Goal: Task Accomplishment & Management: Use online tool/utility

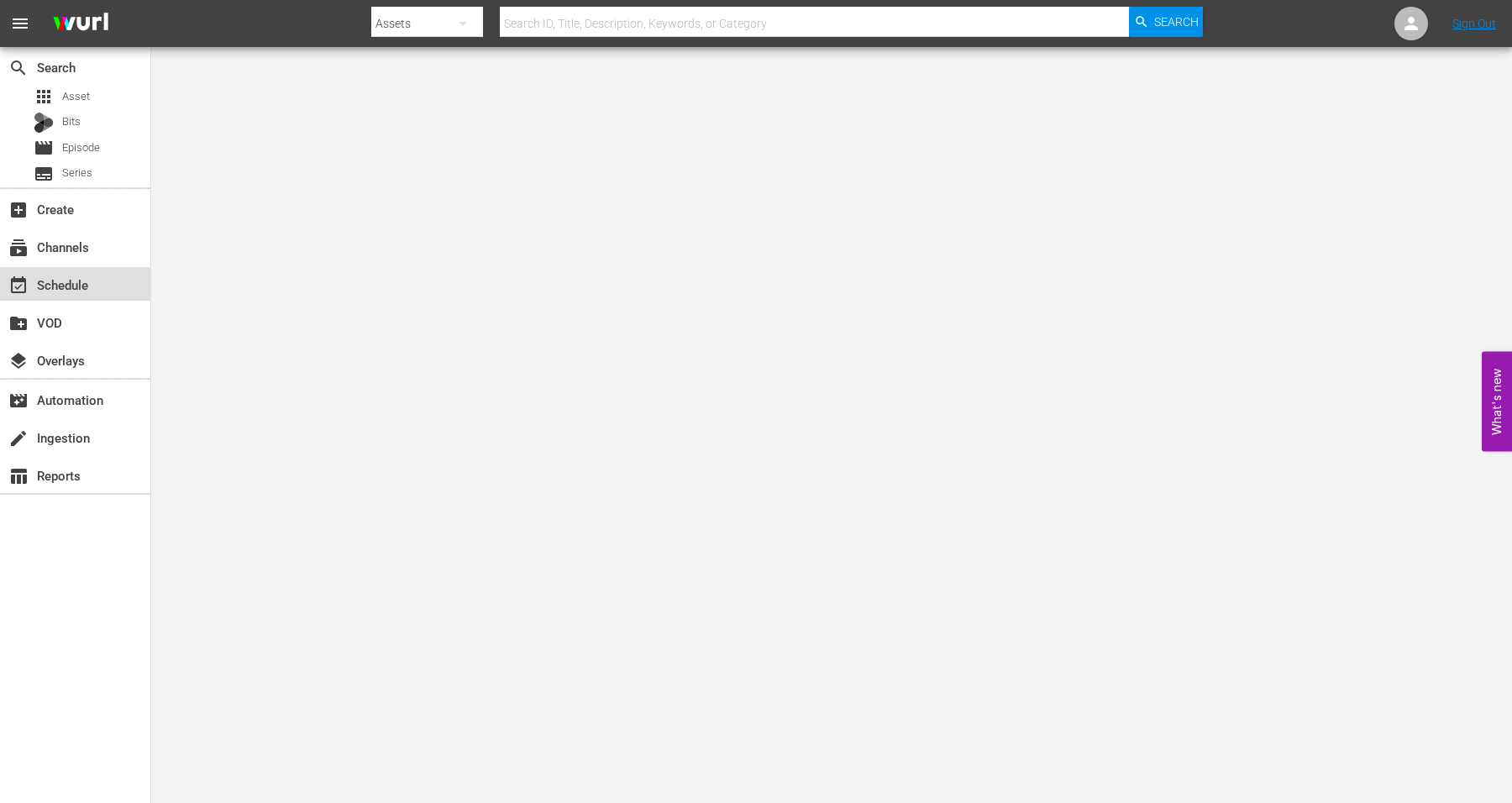
click at [59, 280] on div "event_available Schedule" at bounding box center [47, 282] width 94 height 15
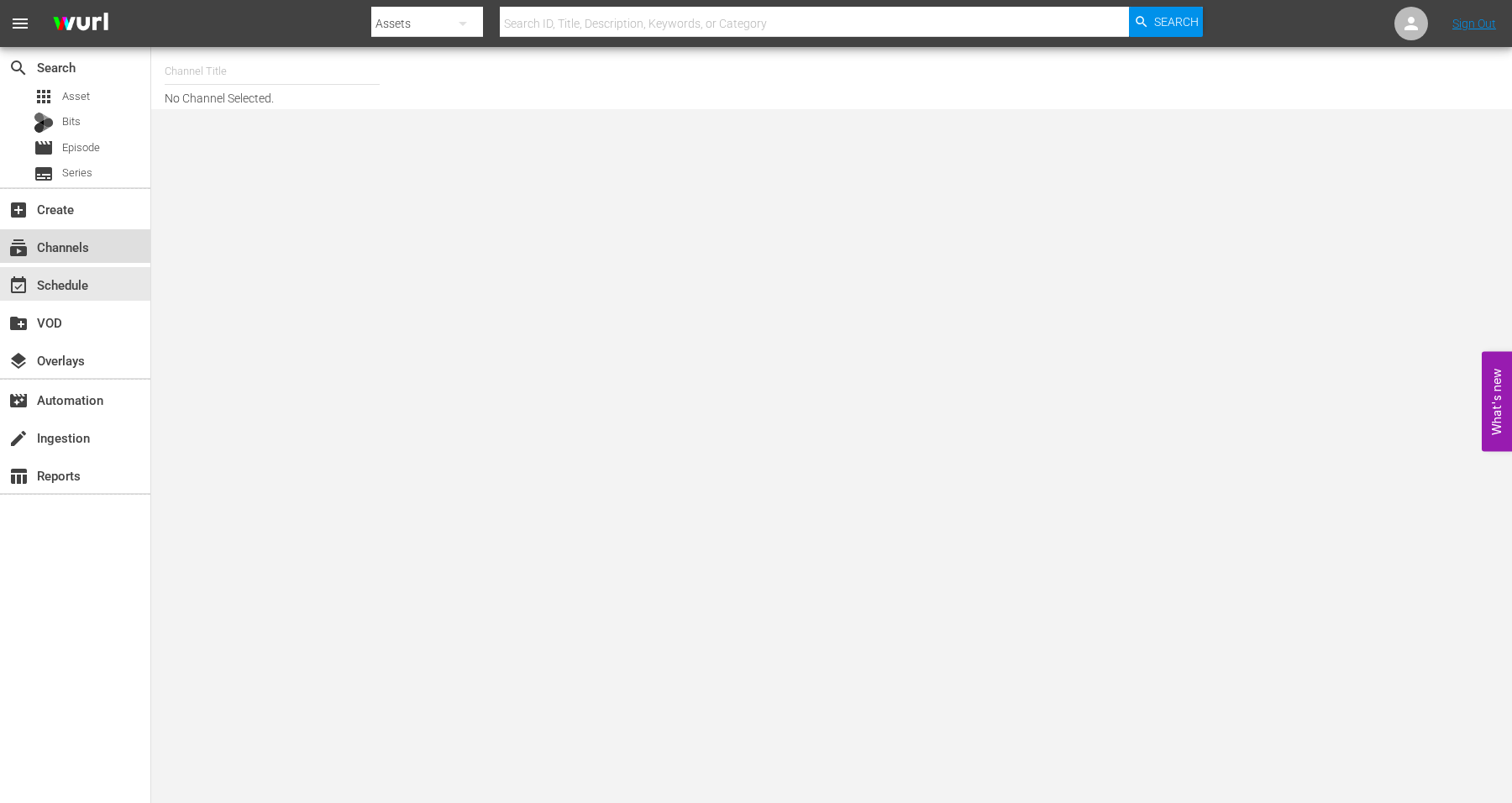
click at [53, 239] on div "subscriptions Channels" at bounding box center [47, 244] width 94 height 15
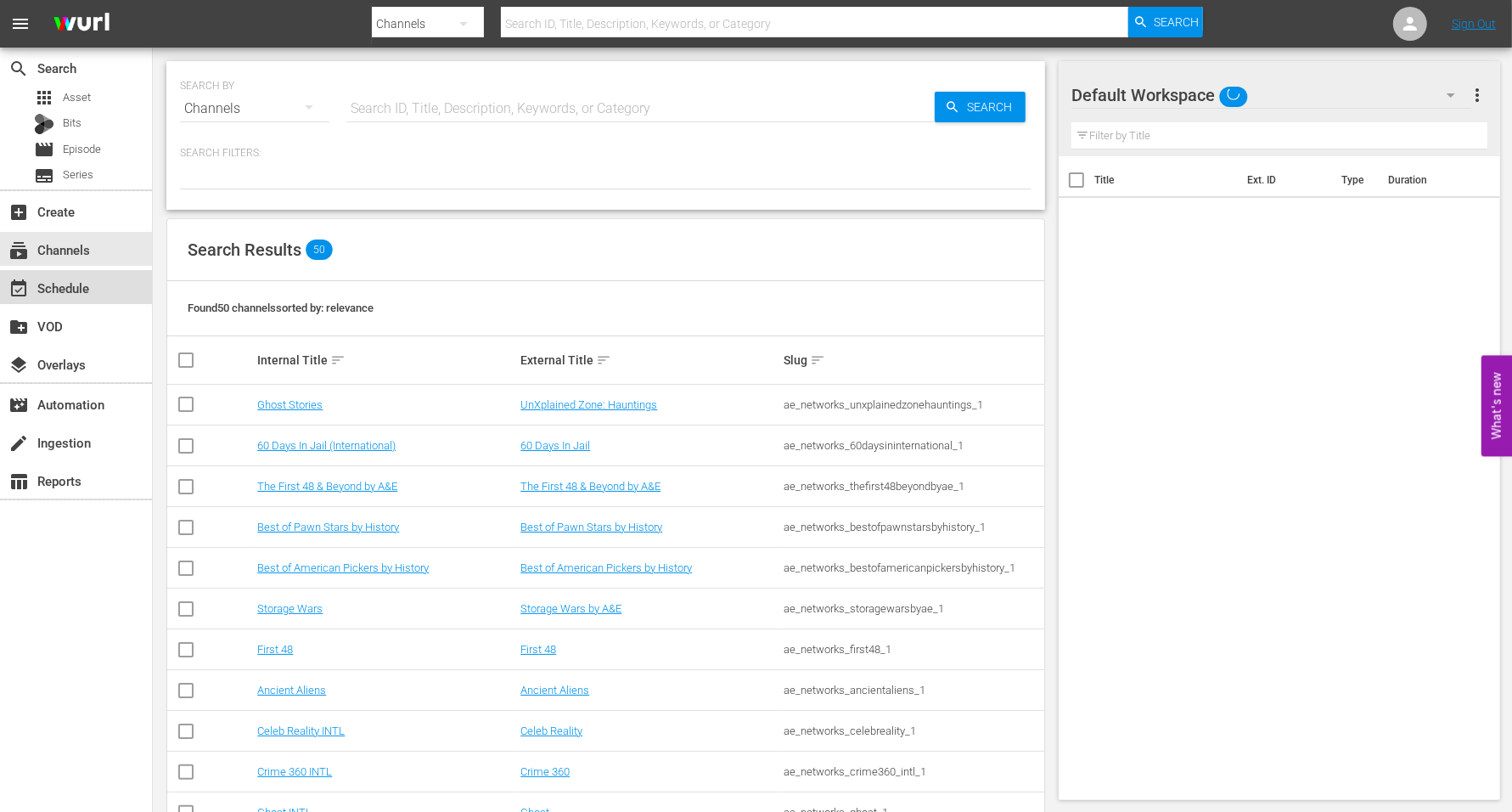
click at [55, 282] on div "event_available Schedule" at bounding box center [47, 285] width 95 height 15
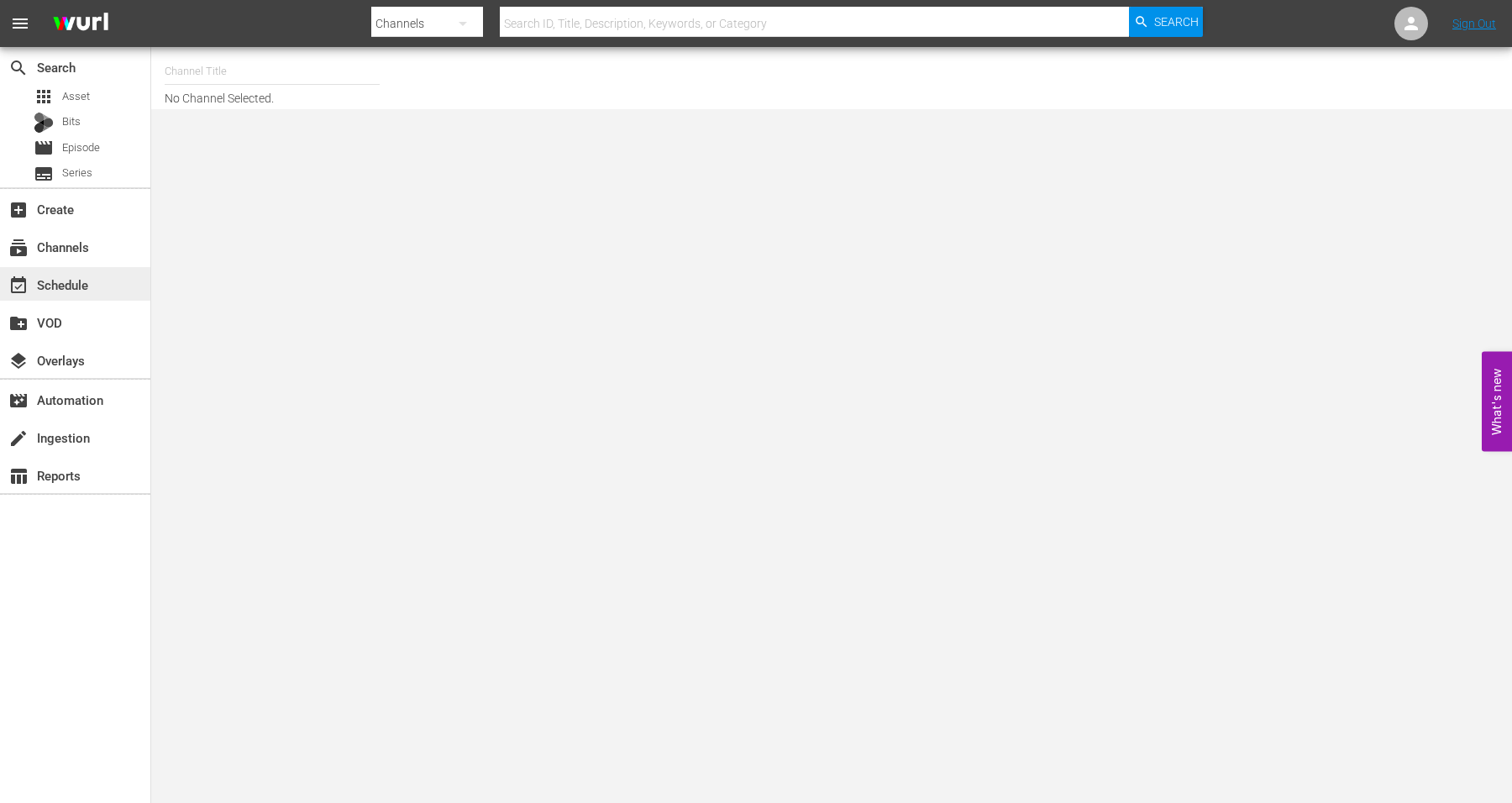
click at [59, 282] on div "event_available Schedule" at bounding box center [47, 282] width 94 height 15
click at [58, 239] on div "subscriptions Channels" at bounding box center [47, 244] width 94 height 15
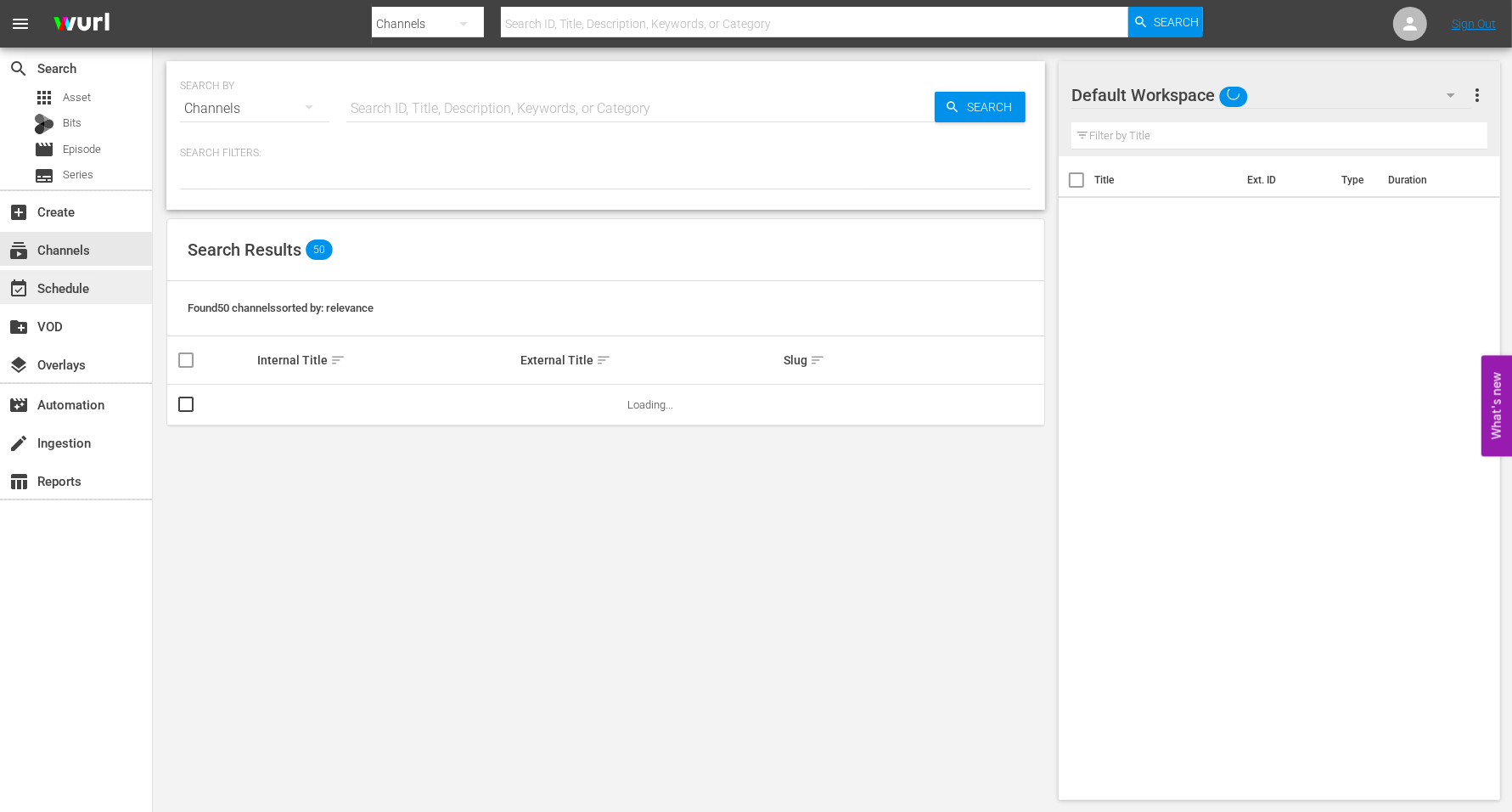
click at [49, 280] on div "event_available Schedule" at bounding box center [47, 285] width 95 height 15
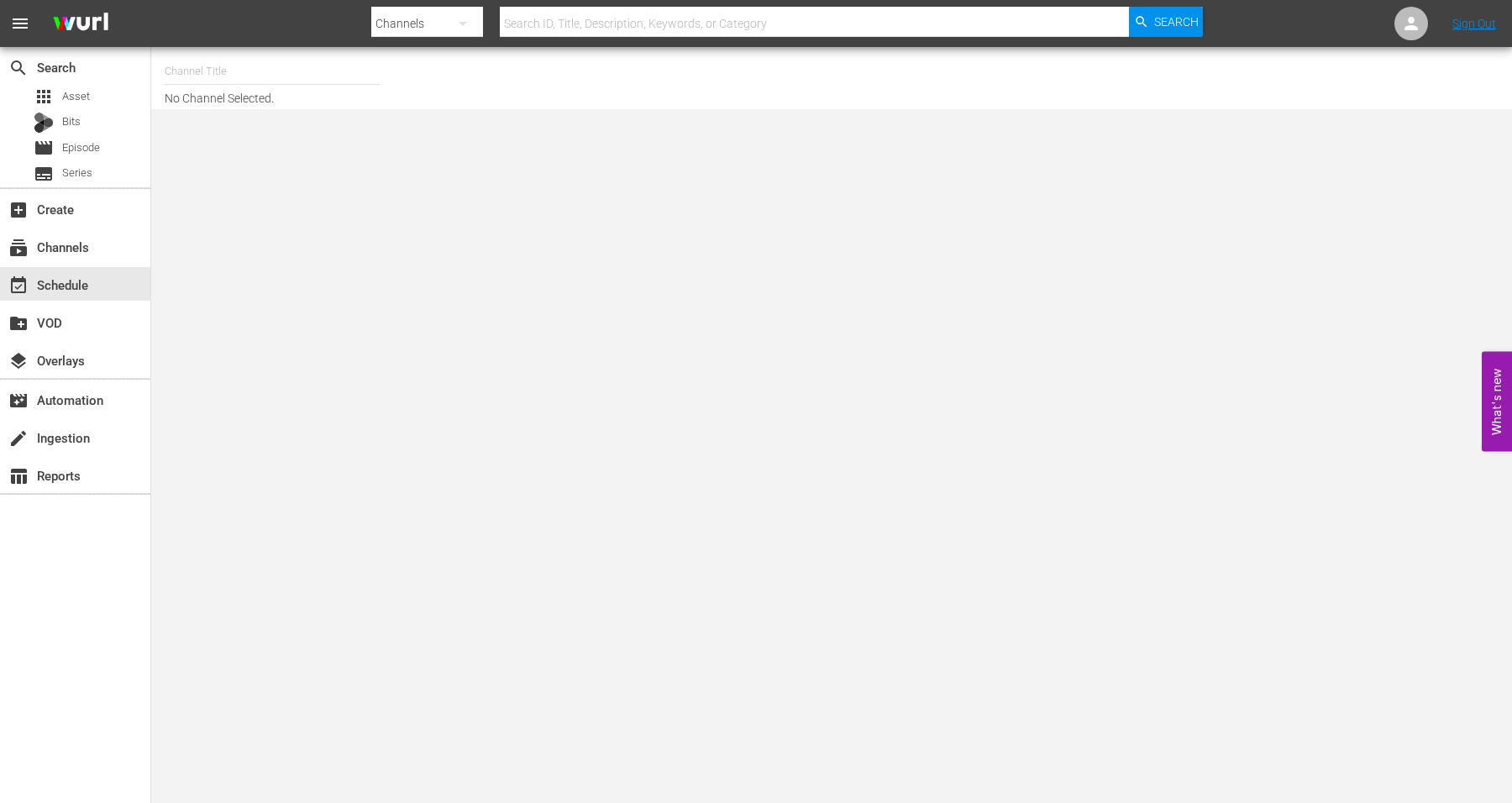
click at [224, 76] on input "text" at bounding box center [271, 72] width 215 height 41
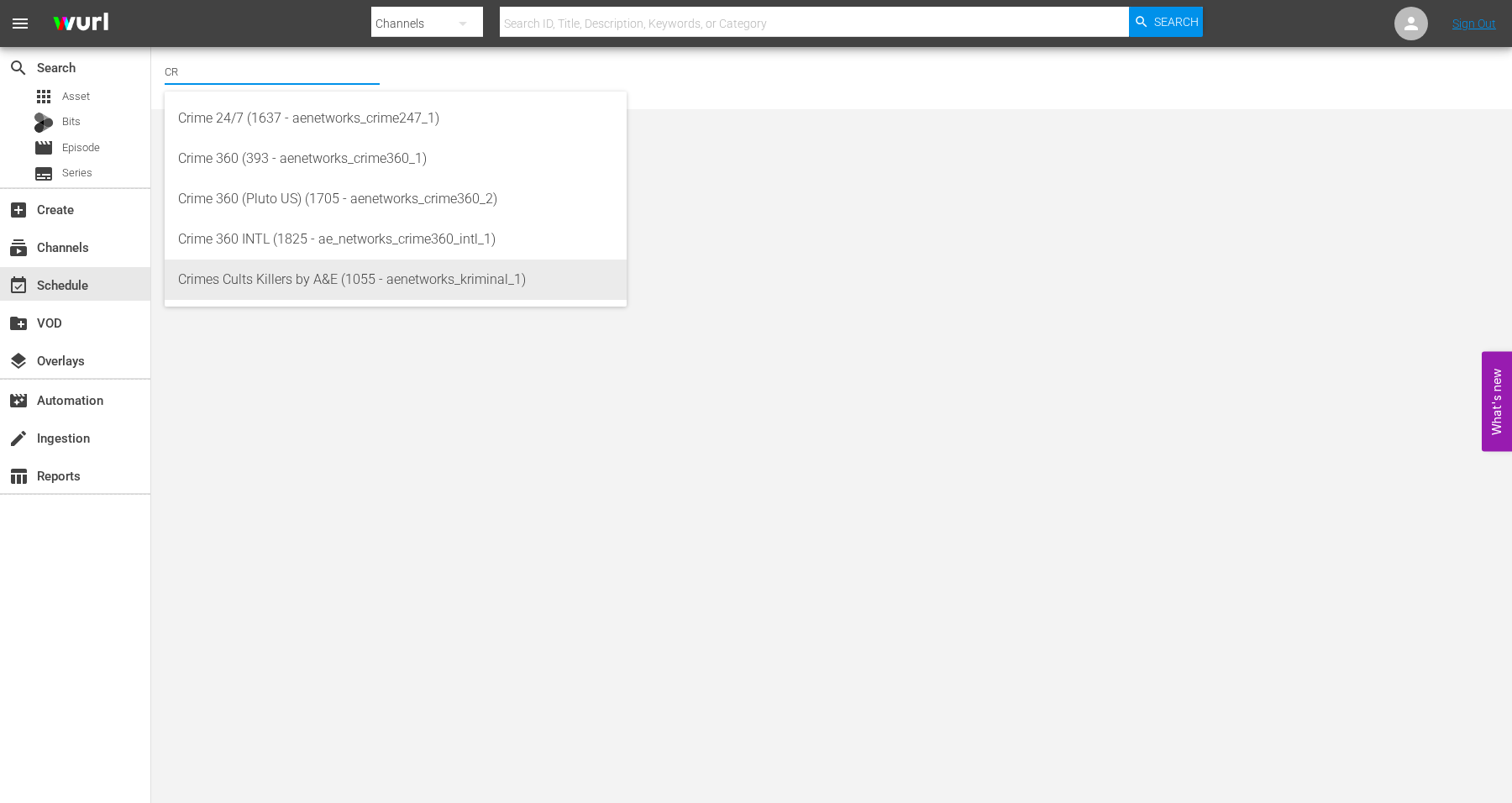
click at [240, 275] on div "Crimes Cults Killers by A&E (1055 - aenetworks_kriminal_1)" at bounding box center [396, 280] width 436 height 41
type input "Crimes Cults Killers by A&E (1055 - aenetworks_kriminal_1)"
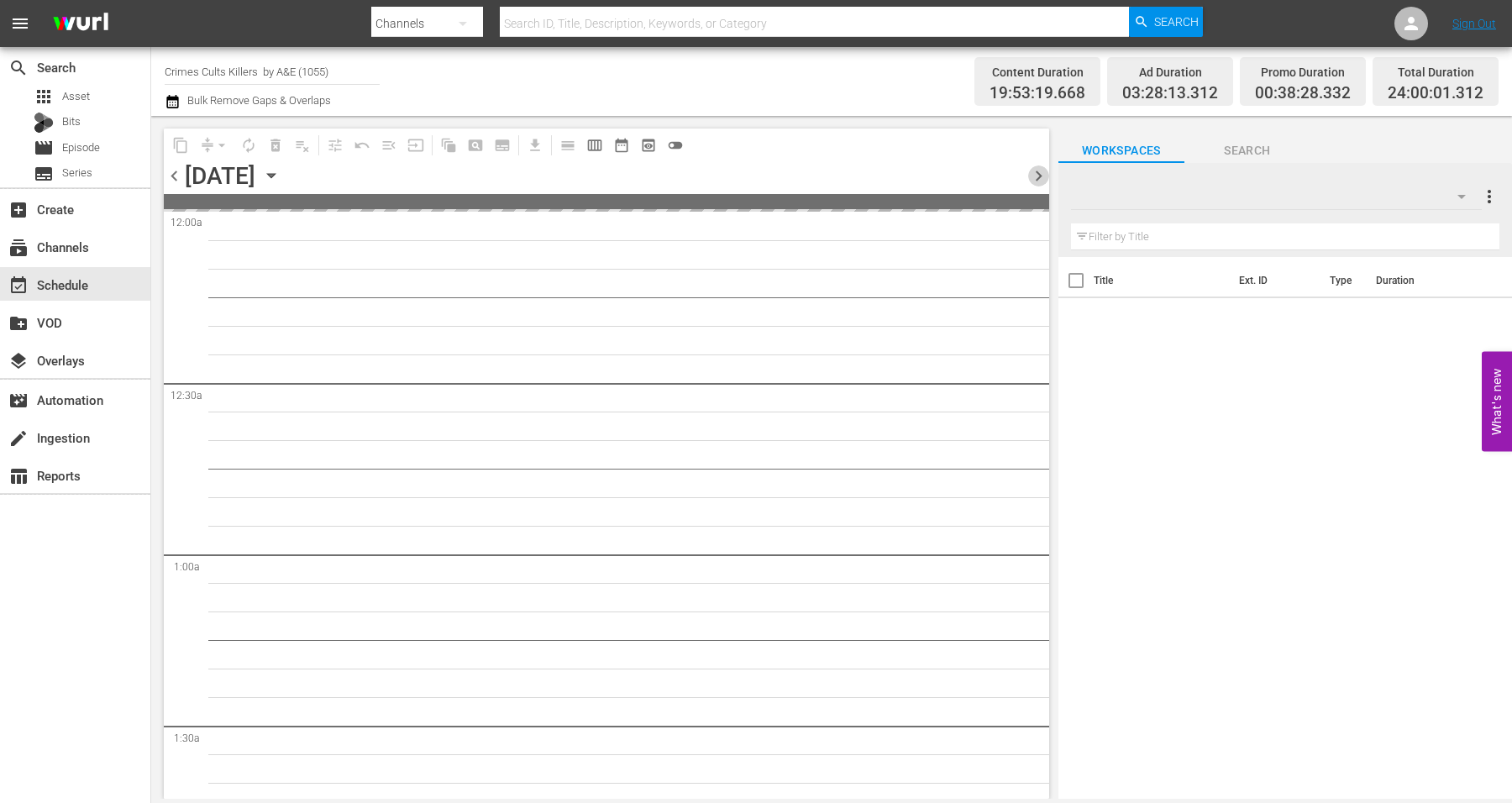
click at [1037, 172] on span "chevron_right" at bounding box center [1039, 176] width 21 height 21
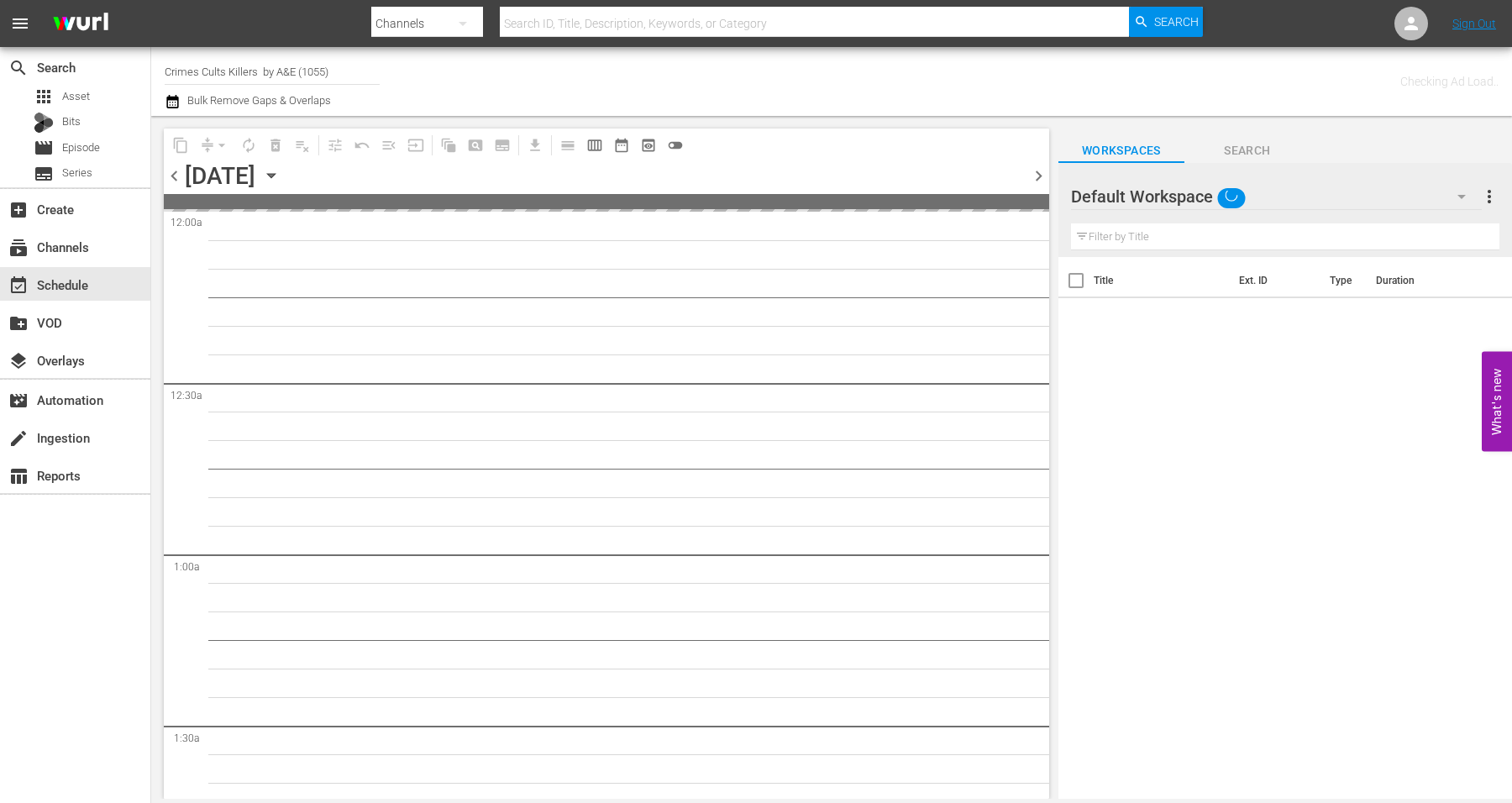
click at [1037, 172] on span "chevron_right" at bounding box center [1039, 176] width 21 height 21
click at [281, 173] on icon "button" at bounding box center [271, 175] width 19 height 19
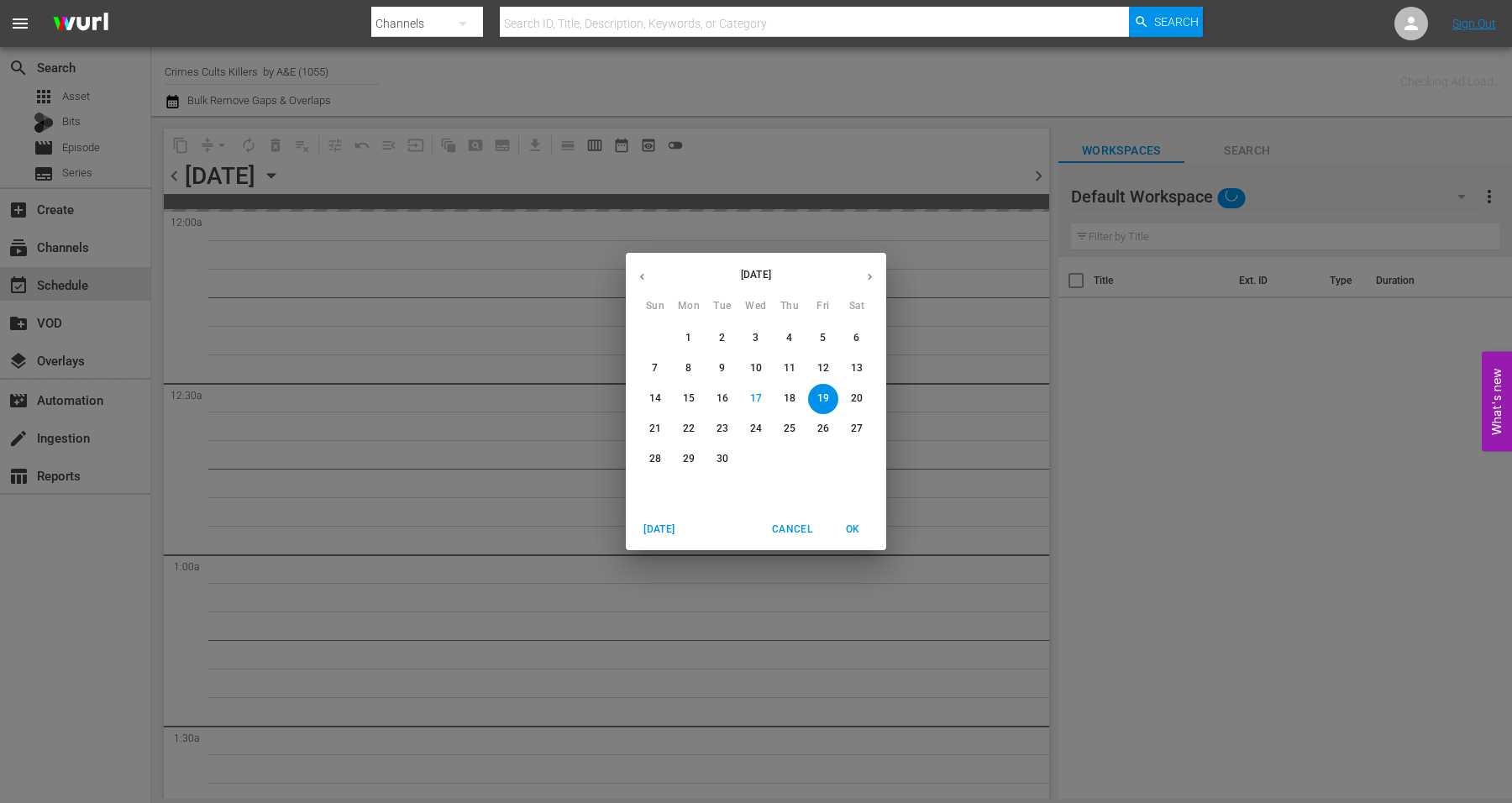
click at [682, 451] on button "29" at bounding box center [689, 459] width 30 height 30
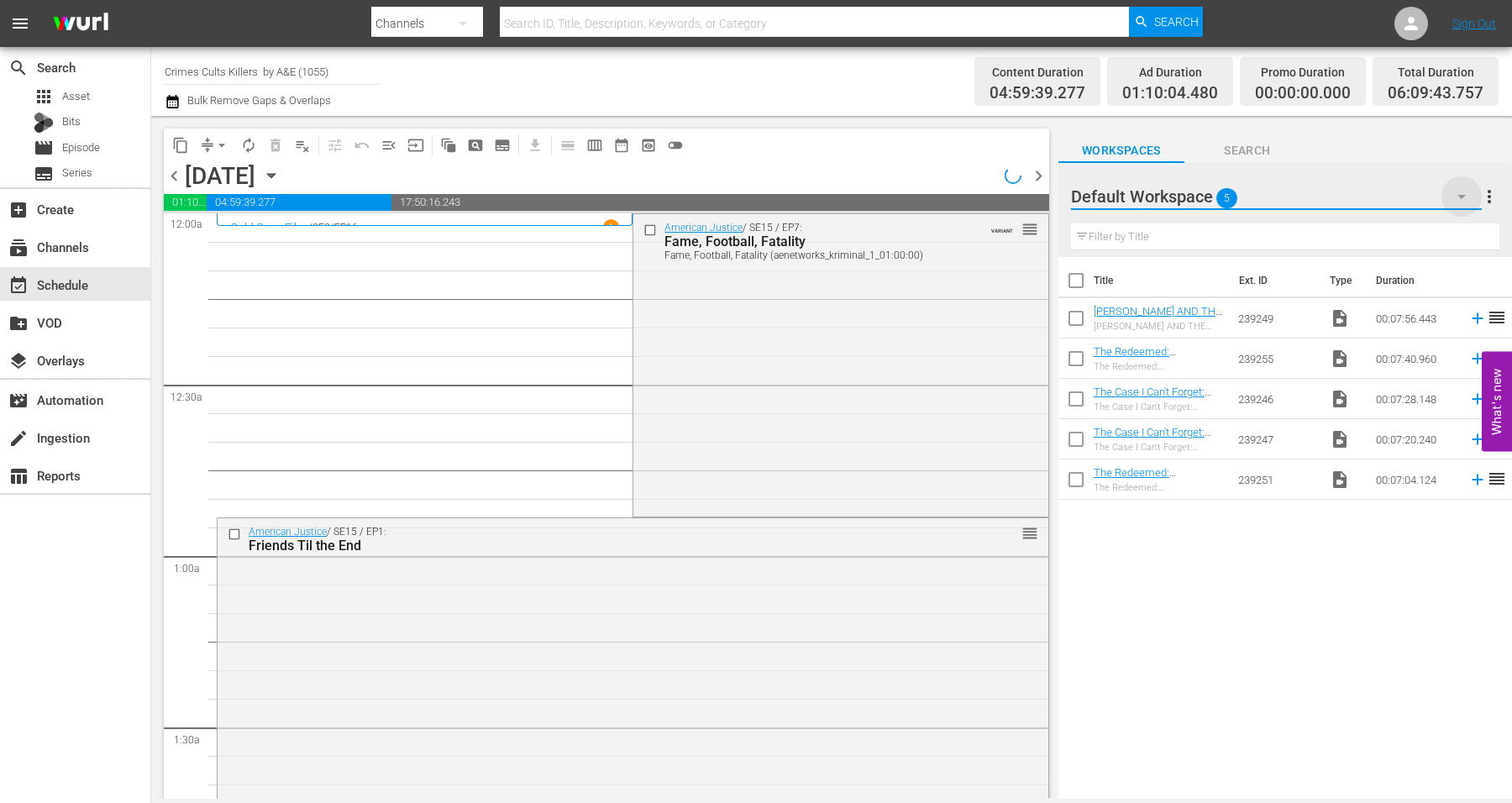
click at [1459, 200] on icon "button" at bounding box center [1462, 196] width 20 height 20
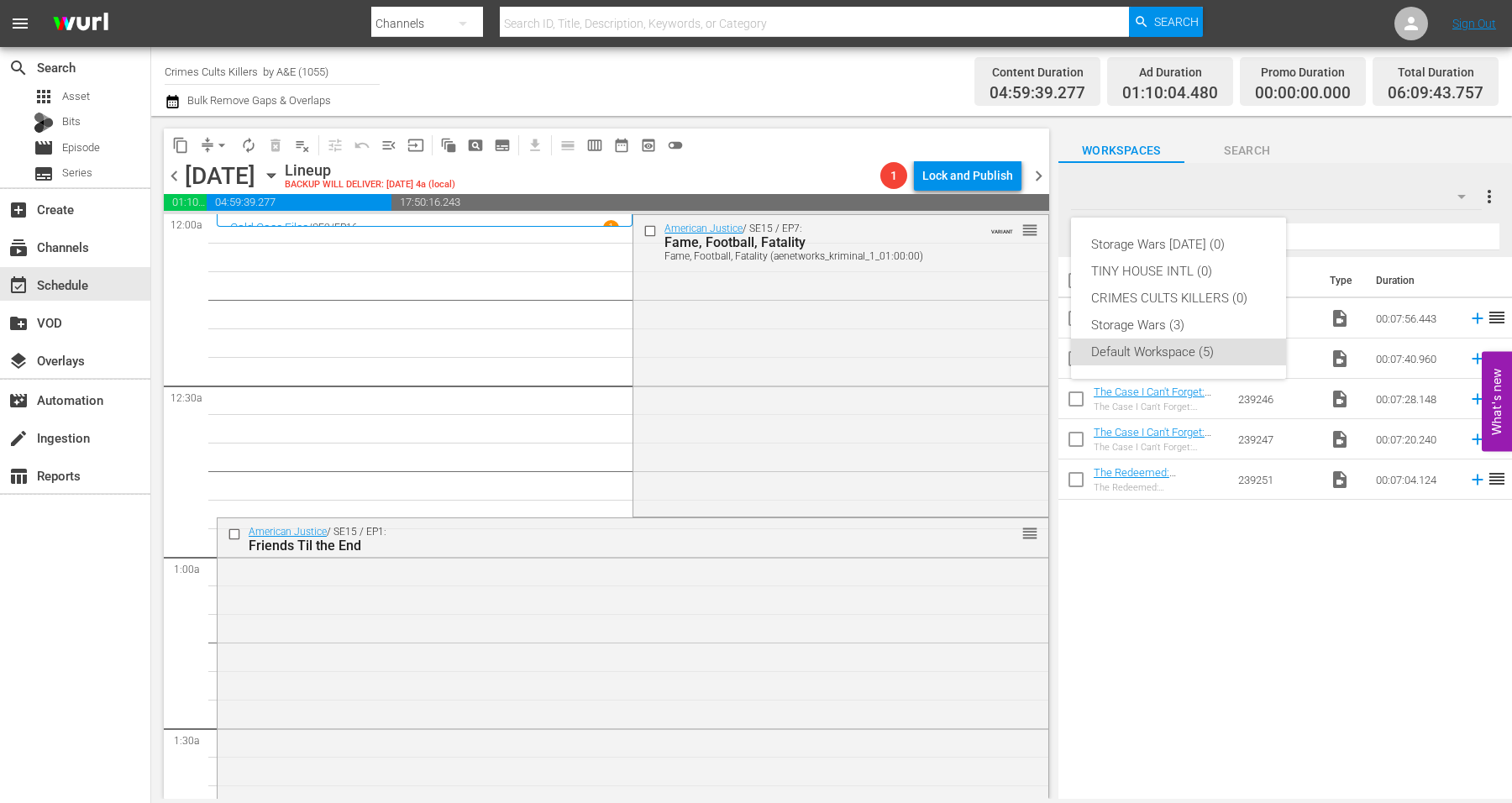
click at [1309, 180] on div "Storage Wars [DATE] (0) TINY HOUSE INTL (0) CRIMES CULTS KILLERS (0) Storage Wa…" at bounding box center [756, 401] width 1512 height 803
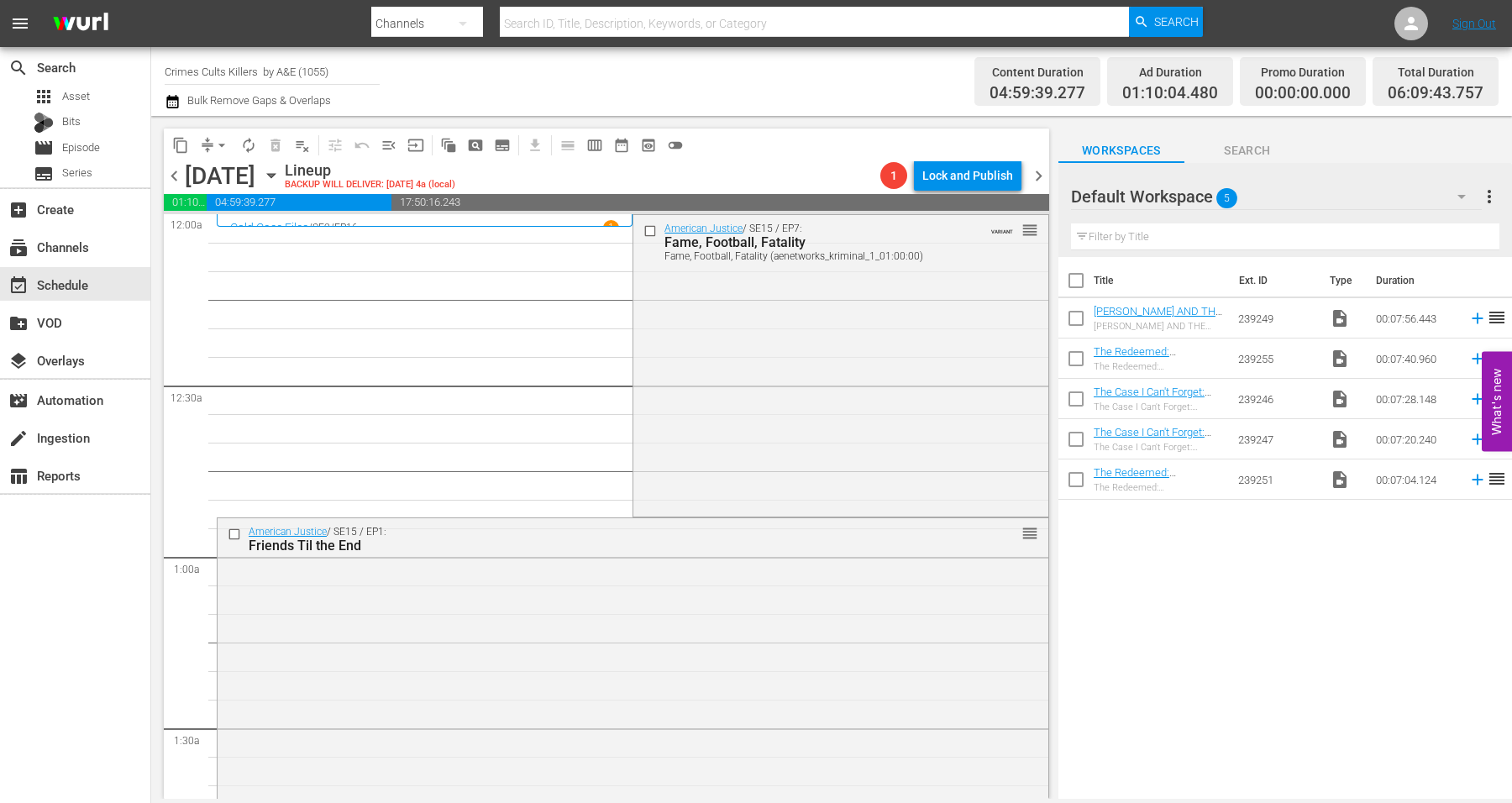
click at [1041, 170] on span "chevron_right" at bounding box center [1039, 176] width 21 height 21
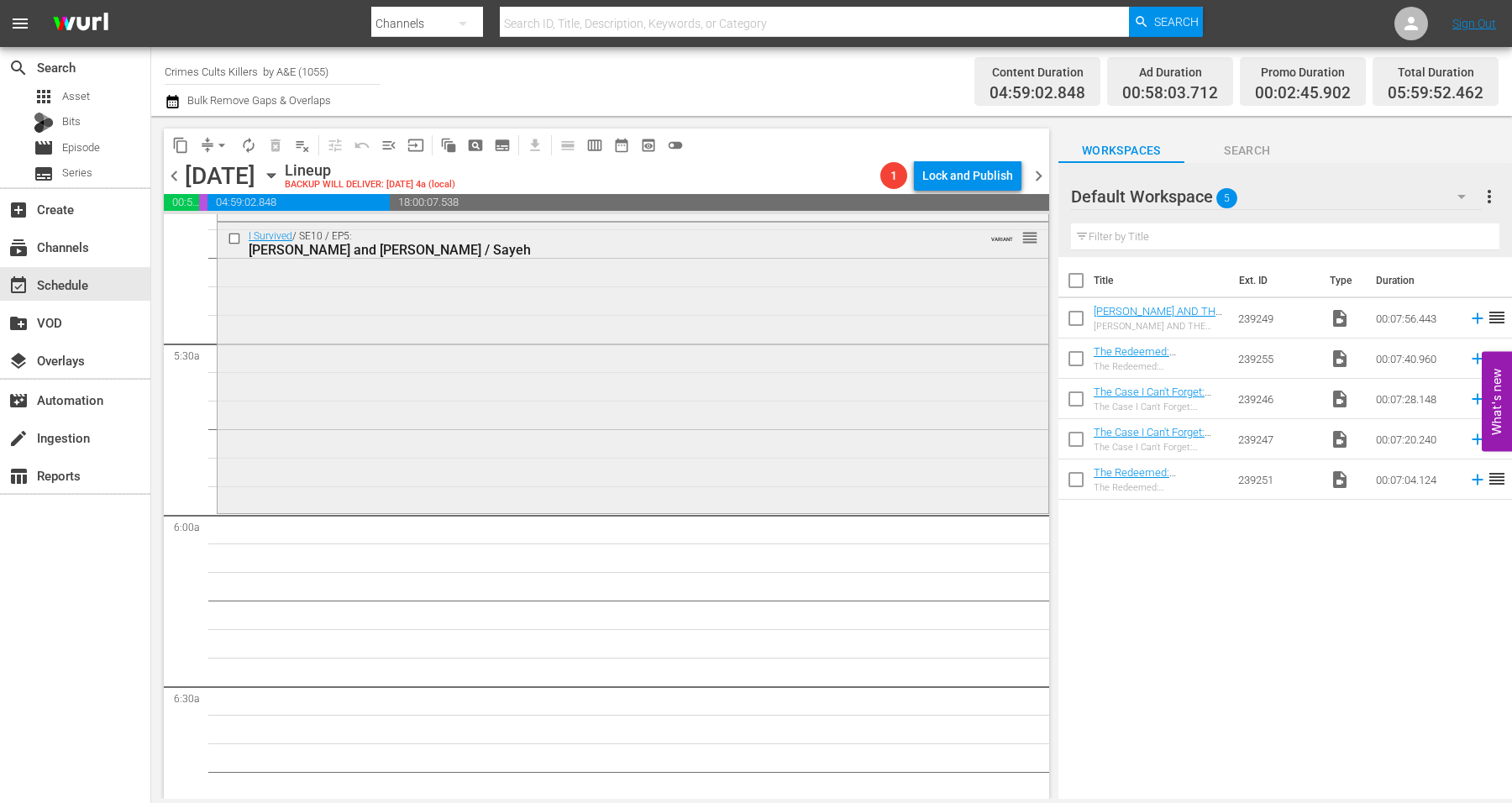
scroll to position [1680, 0]
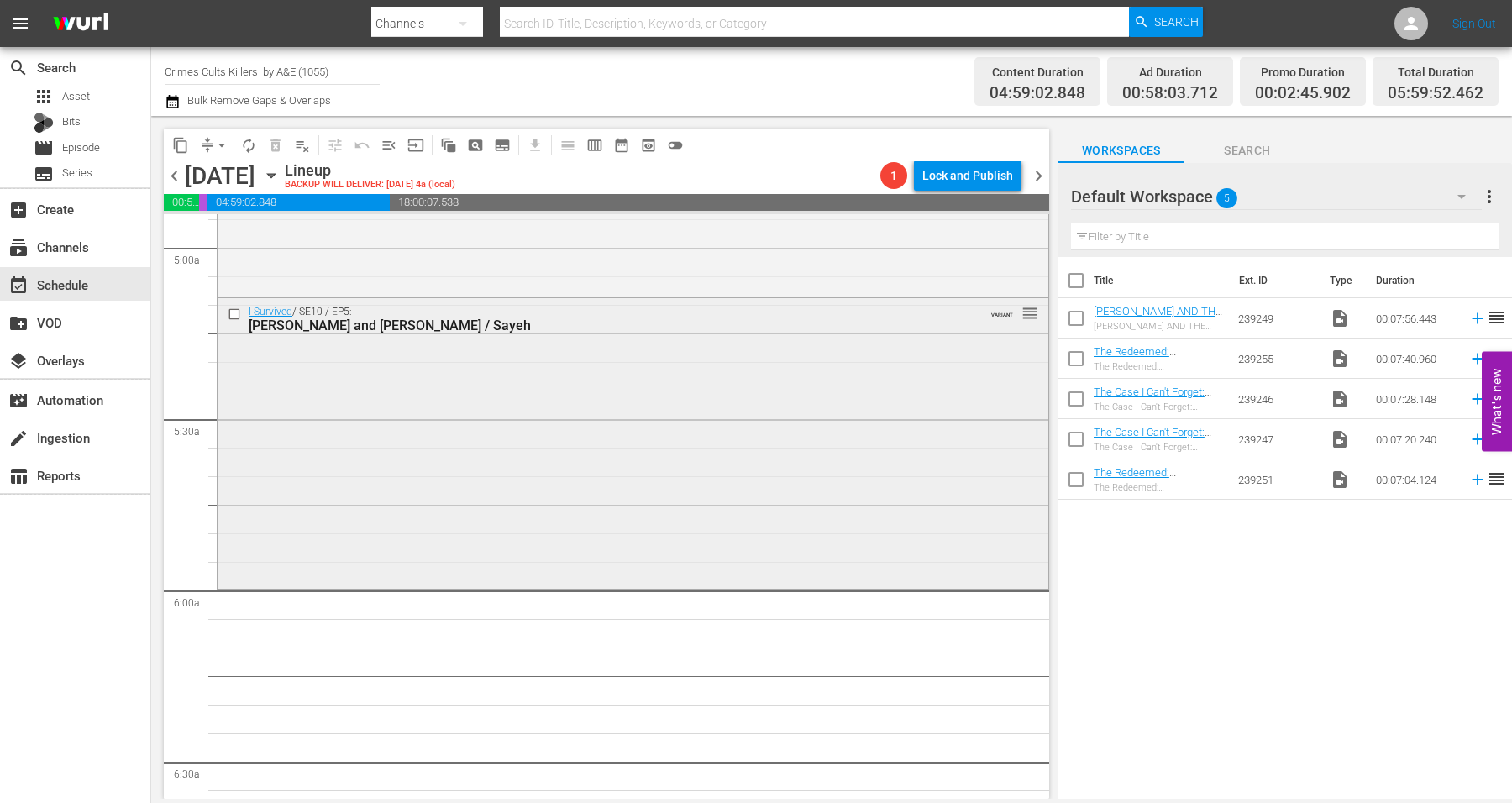
click at [399, 485] on div "I Survived / SE10 / EP5: [PERSON_NAME] and [PERSON_NAME] / Sayeh VARIANT reorder" at bounding box center [633, 442] width 831 height 286
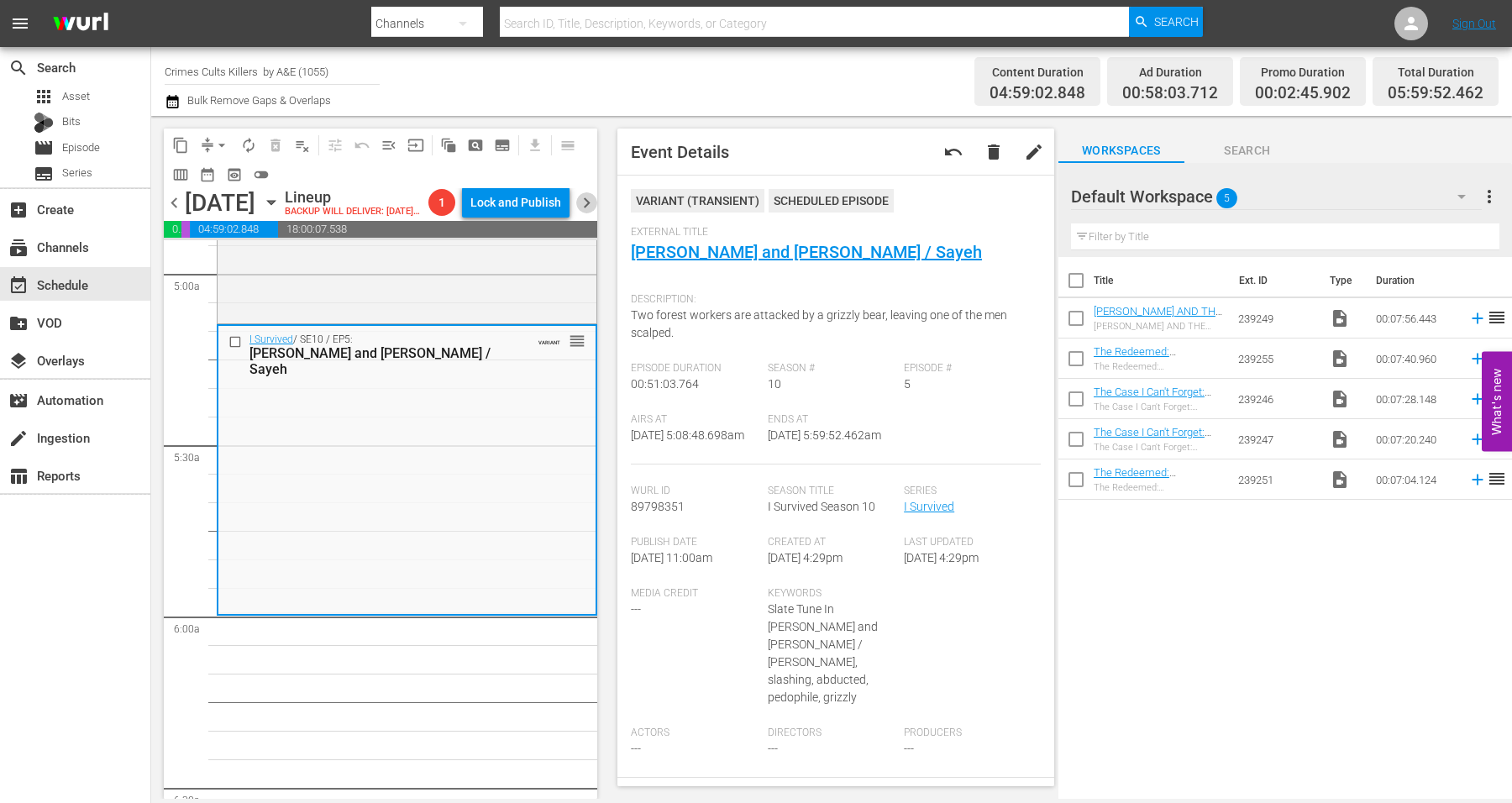
click at [589, 214] on span "chevron_right" at bounding box center [587, 203] width 21 height 21
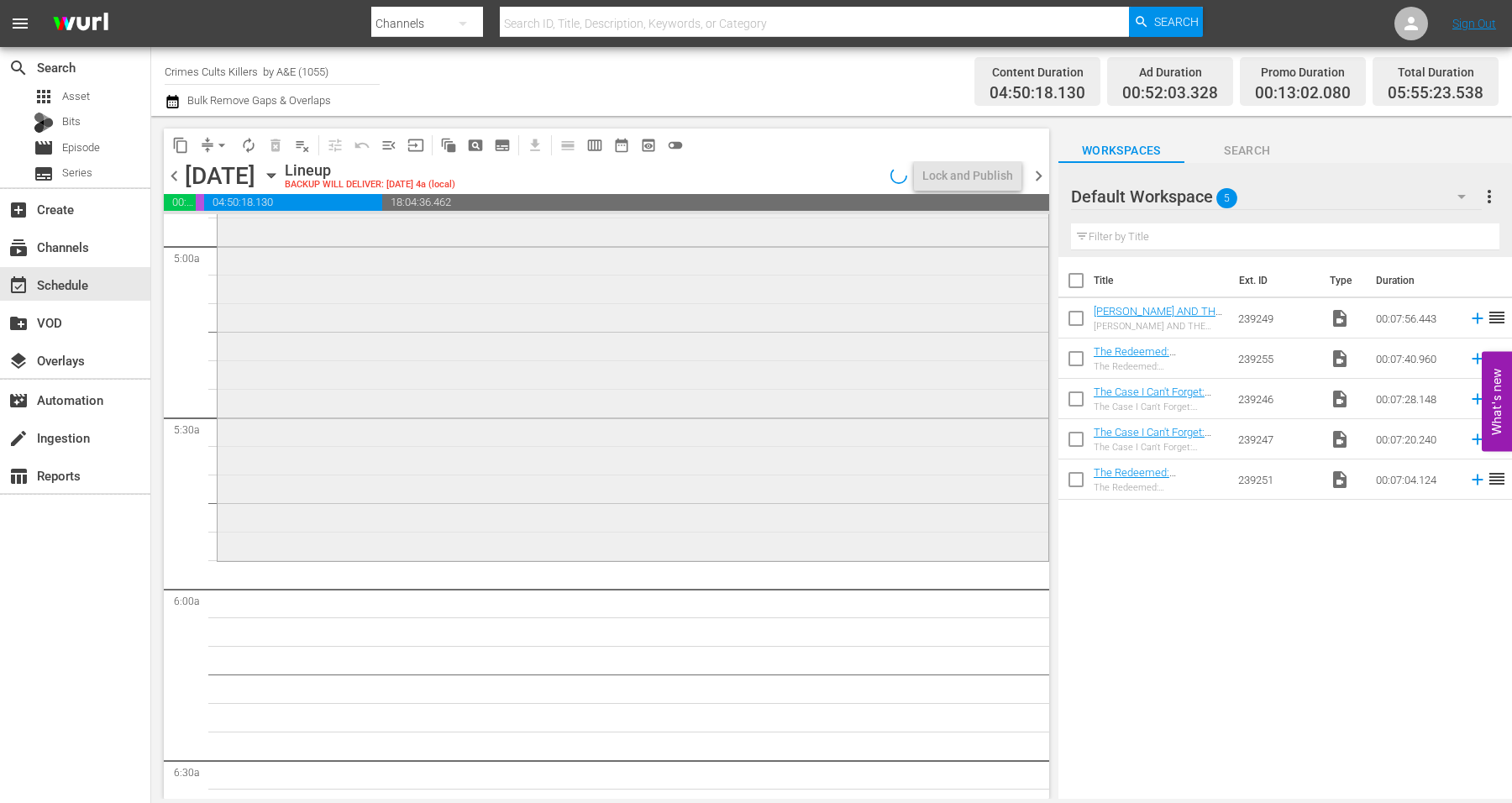
scroll to position [1680, 0]
click at [299, 436] on div "My Uncle is the Green River Killer VARIANT reorder" at bounding box center [633, 261] width 831 height 595
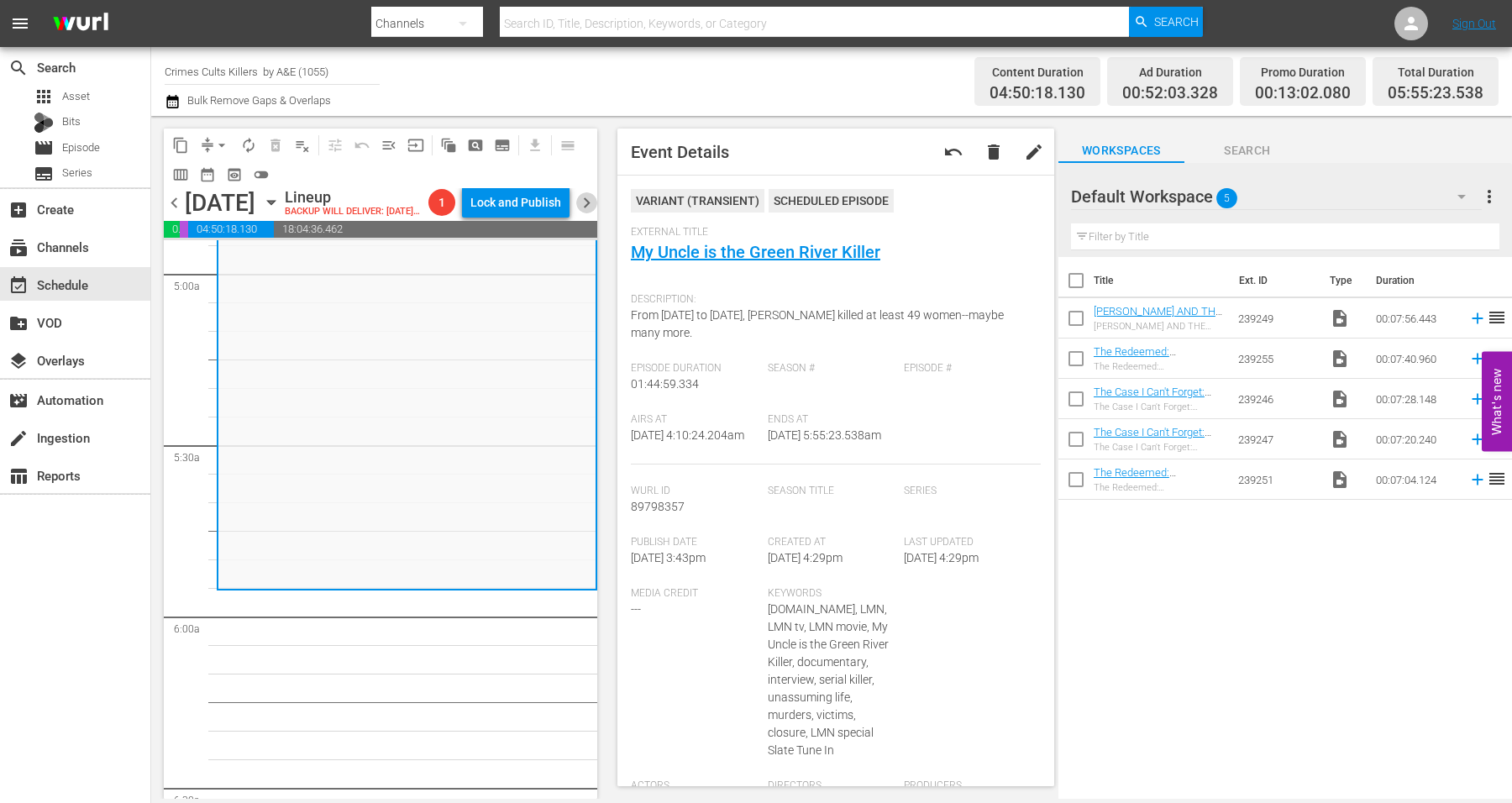
click at [585, 211] on span "chevron_right" at bounding box center [587, 203] width 21 height 21
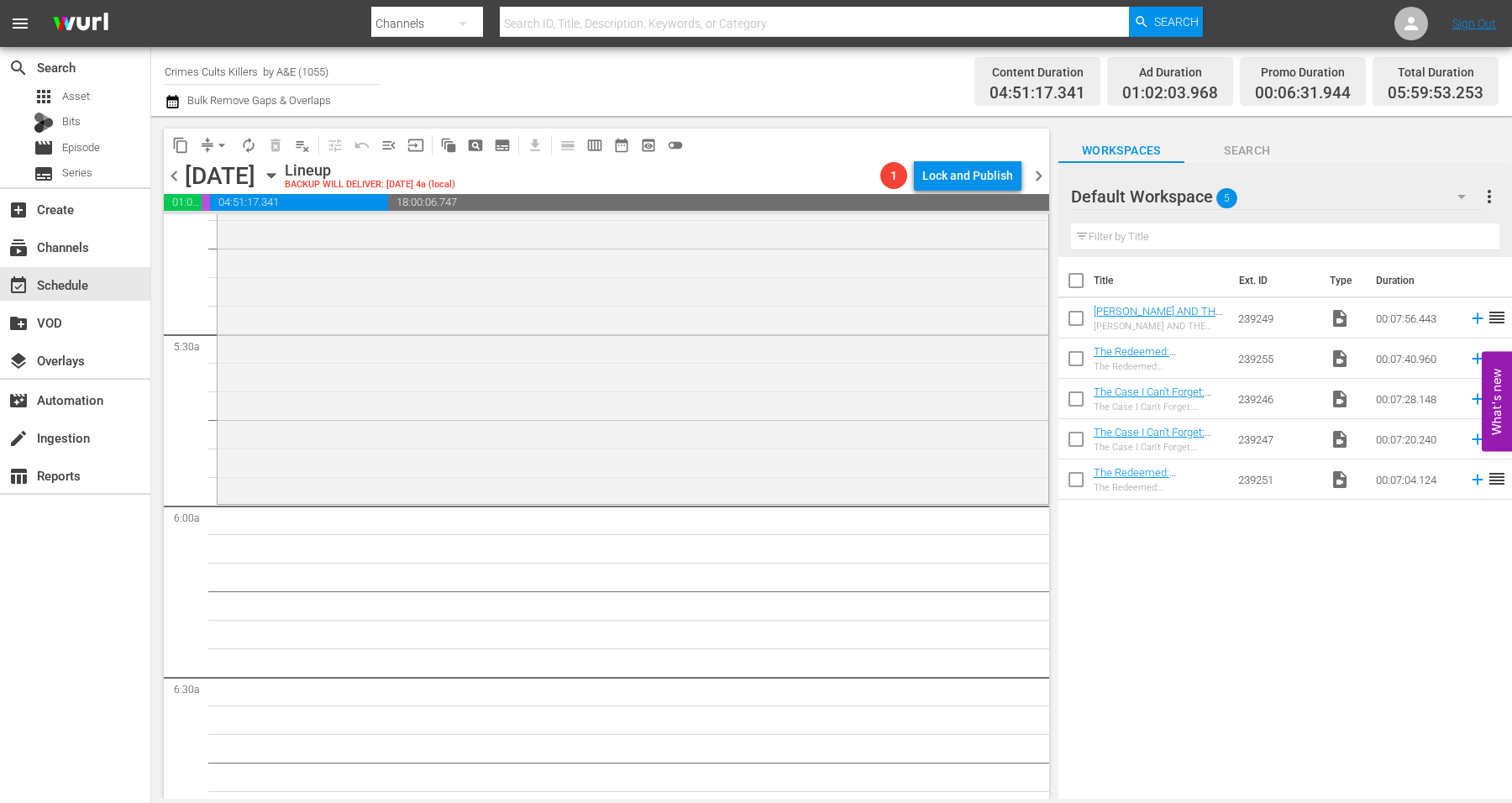
scroll to position [1680, 0]
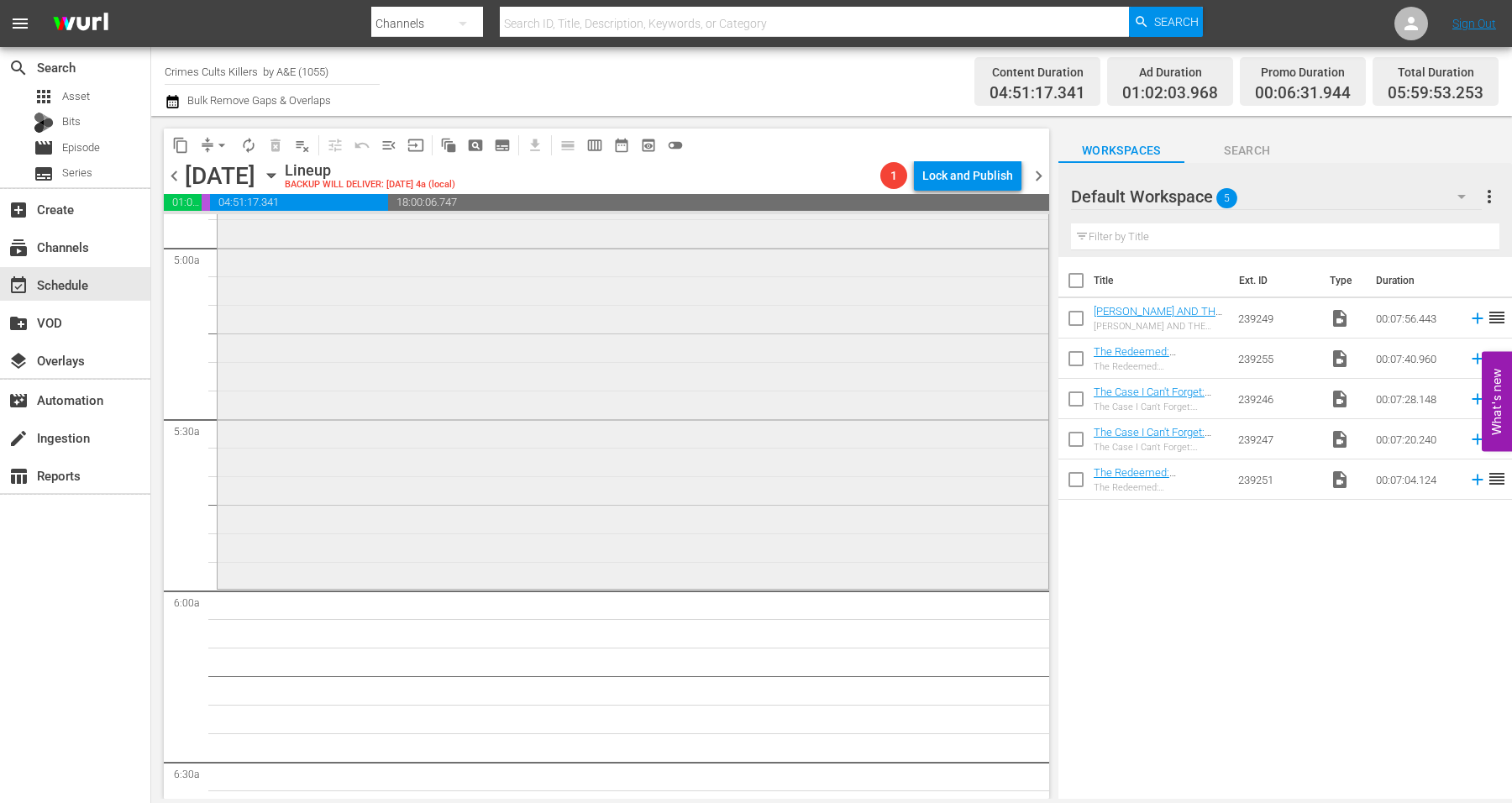
click at [290, 495] on div "[PERSON_NAME]'s Mother: Victim or Killer? / SE1 / EP1: [PERSON_NAME]'s Mother: …" at bounding box center [633, 303] width 831 height 565
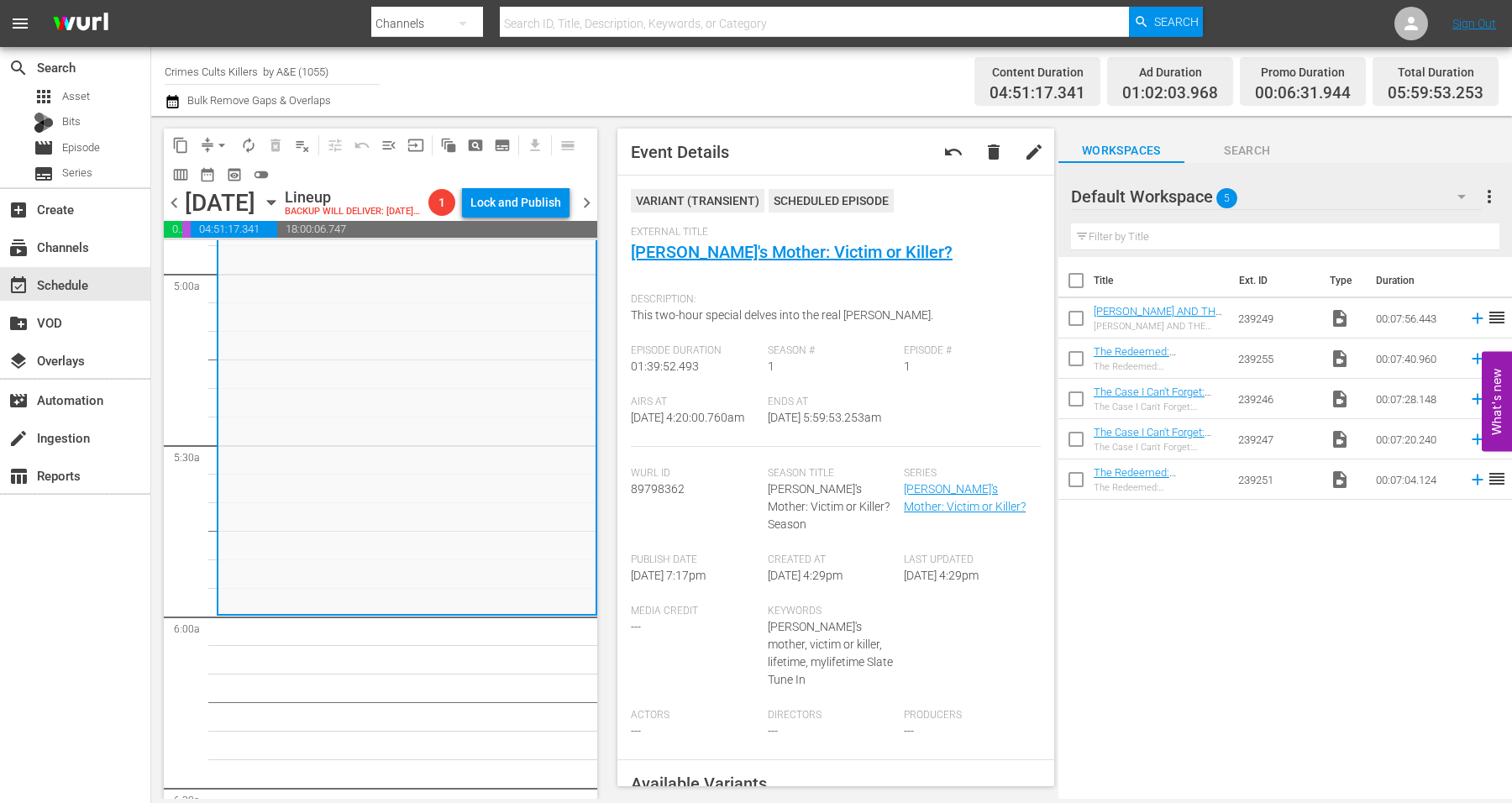
click at [590, 214] on span "chevron_right" at bounding box center [587, 203] width 21 height 21
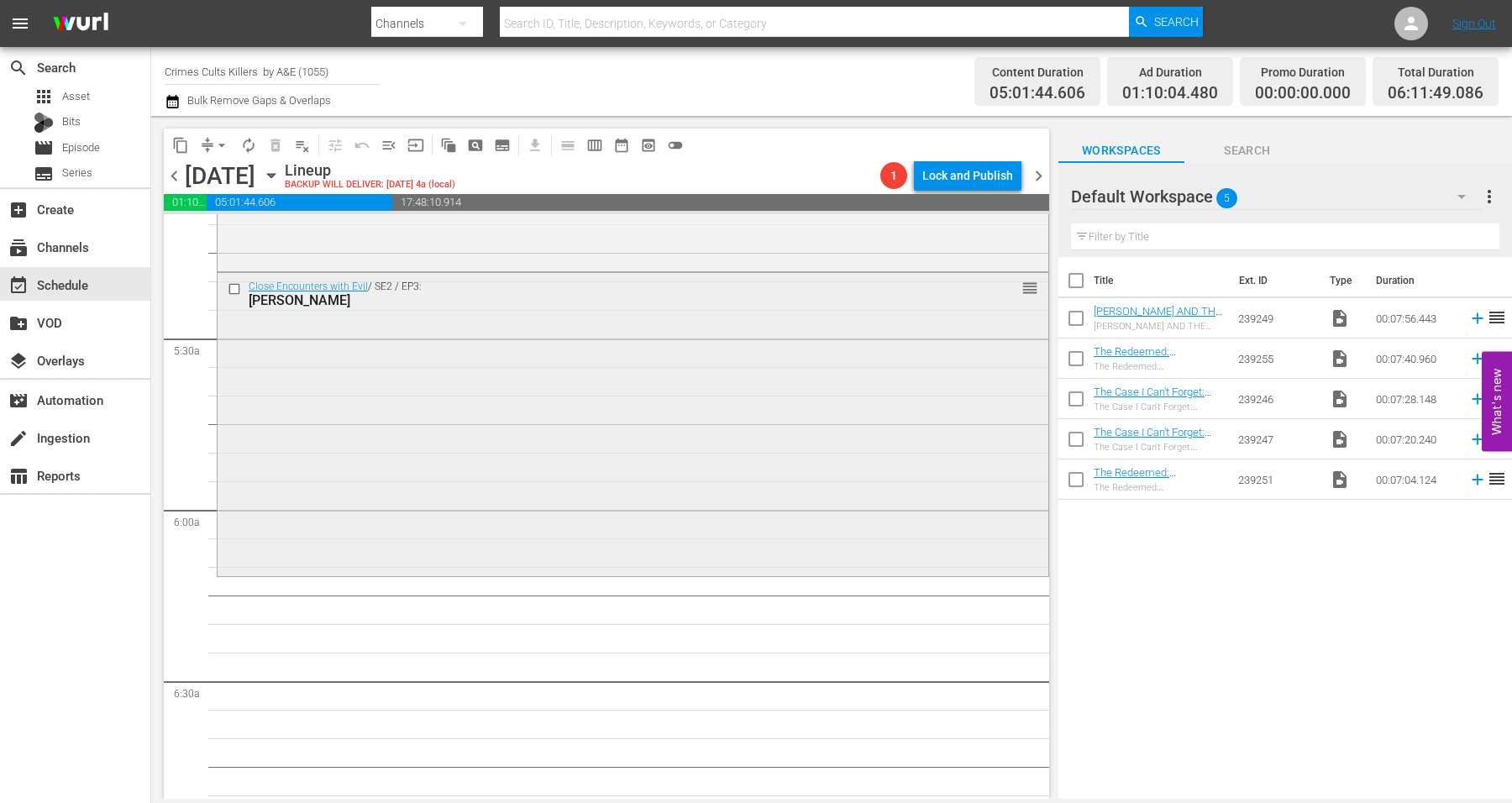
scroll to position [1784, 0]
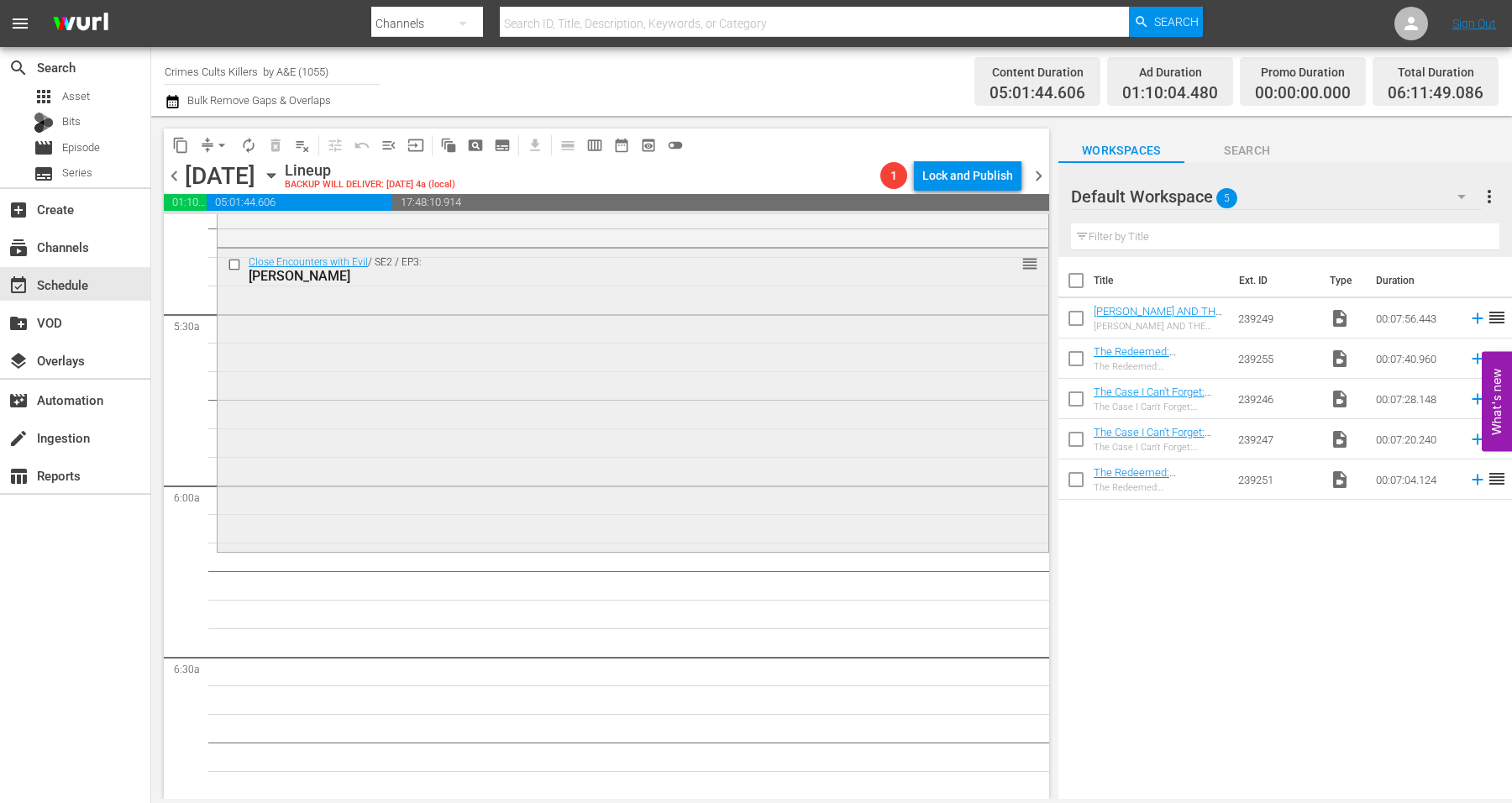
click at [300, 509] on div "Close Encounters with Evil / SE2 / EP3: [PERSON_NAME] reorder" at bounding box center [633, 398] width 831 height 299
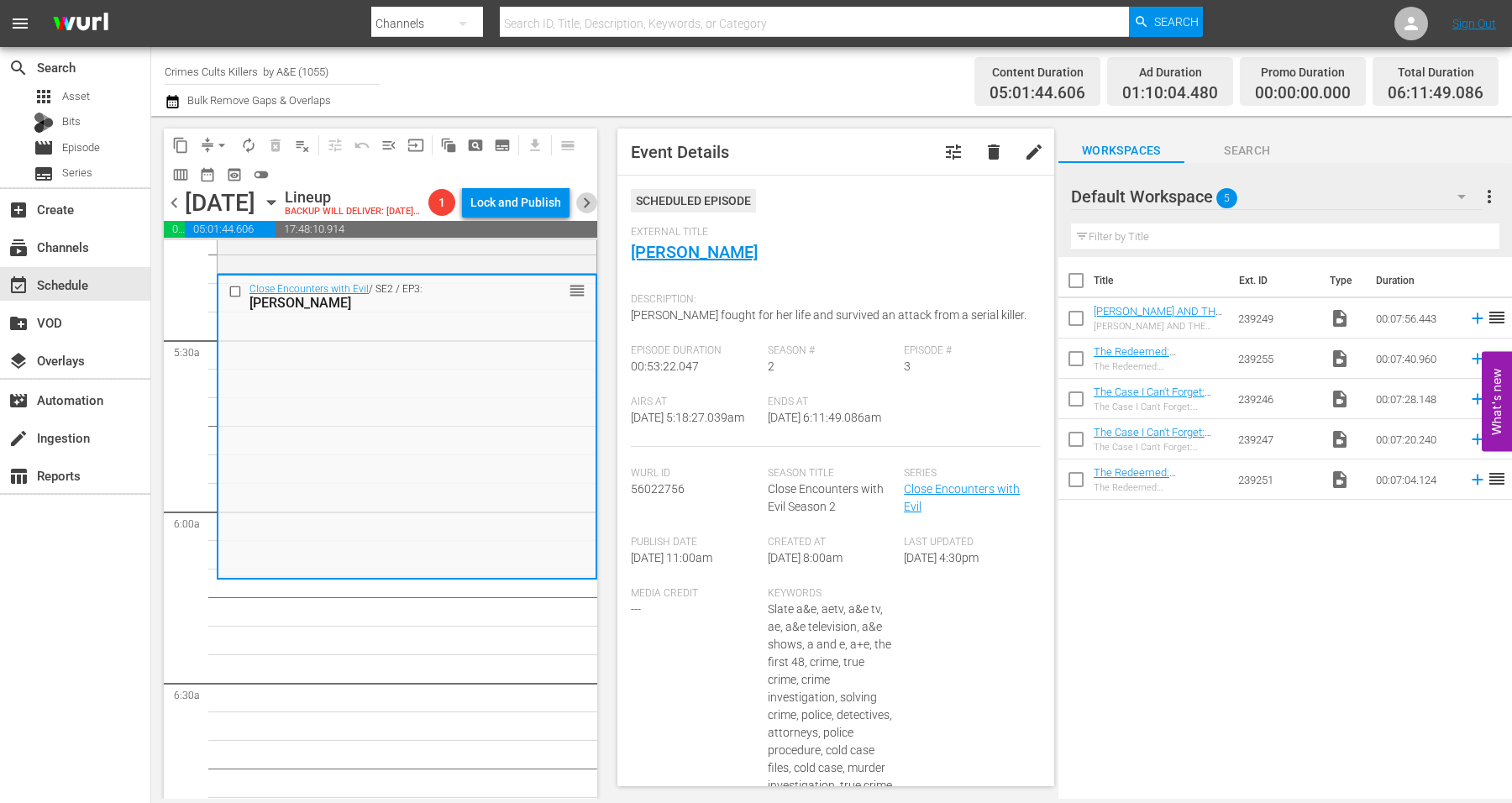
click at [587, 202] on span "chevron_right" at bounding box center [587, 203] width 21 height 21
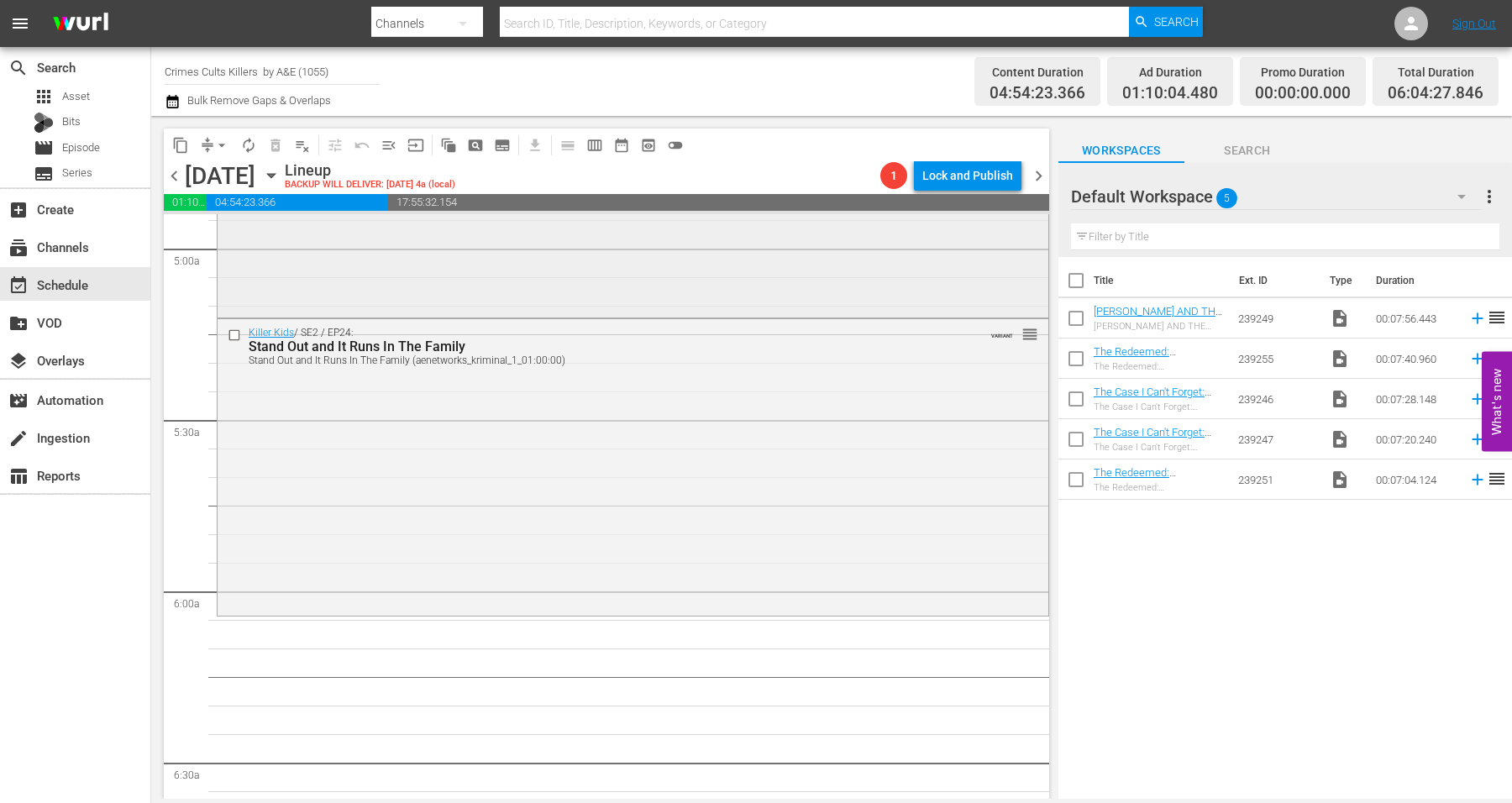
scroll to position [1784, 0]
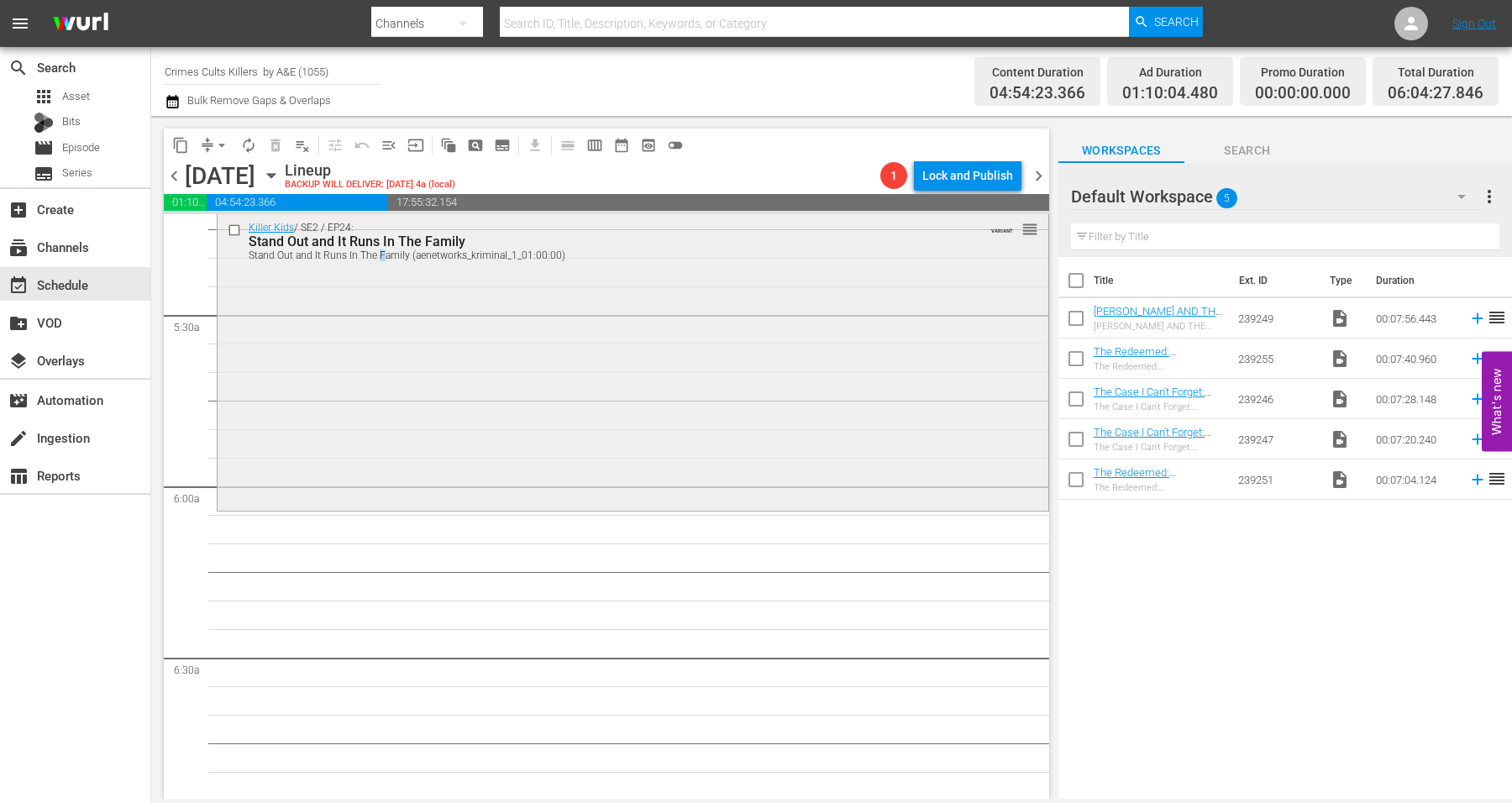
click at [379, 379] on div "Killer Kids / SE2 / EP24: Stand Out and It Runs In The Family Stand Out and It …" at bounding box center [633, 360] width 831 height 294
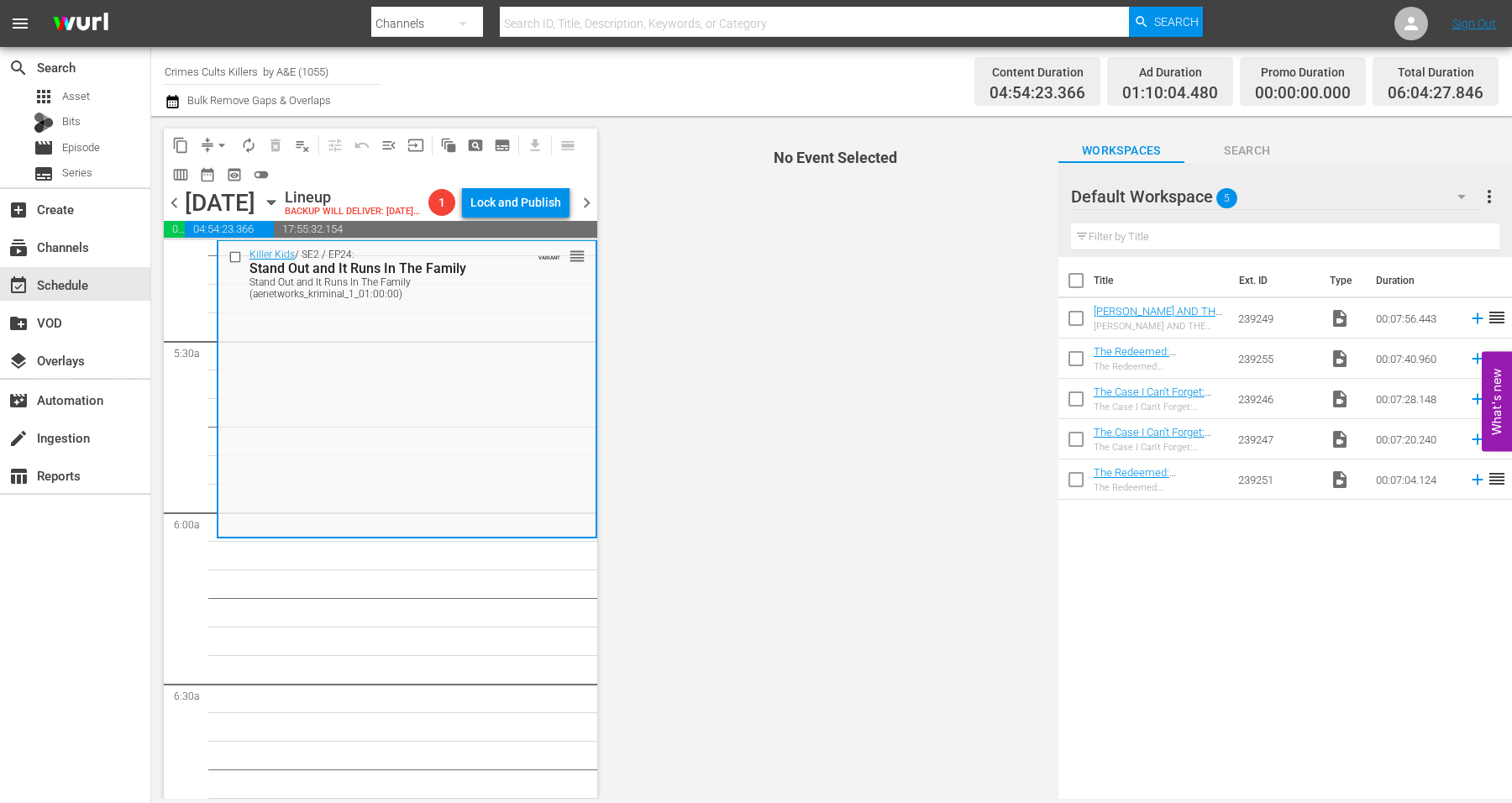
click at [592, 213] on span "chevron_right" at bounding box center [587, 203] width 21 height 21
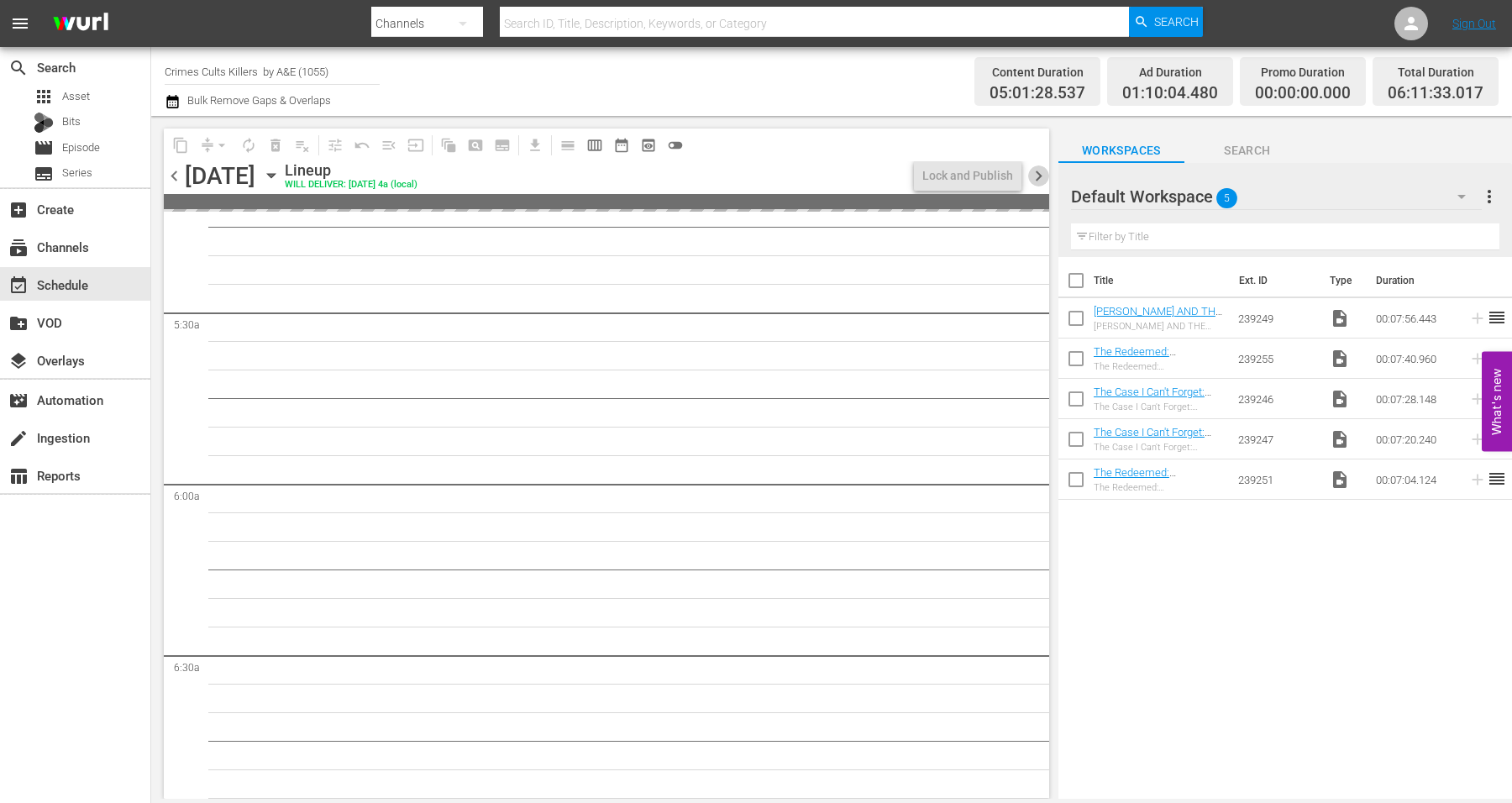
click at [1037, 174] on span "chevron_right" at bounding box center [1039, 176] width 21 height 21
click at [174, 168] on span "chevron_left" at bounding box center [174, 176] width 21 height 21
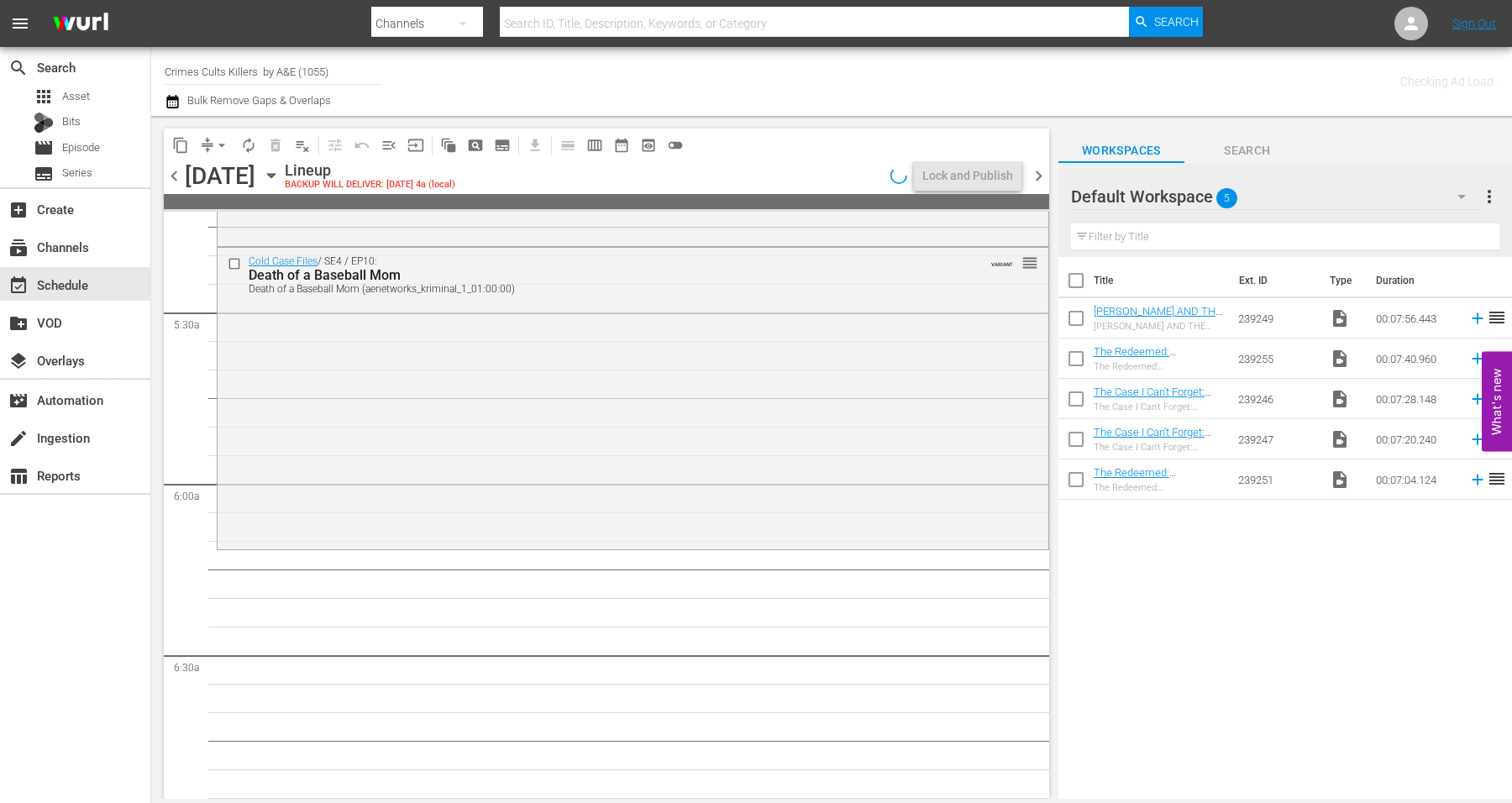
scroll to position [1699, 0]
